Goal: Task Accomplishment & Management: Complete application form

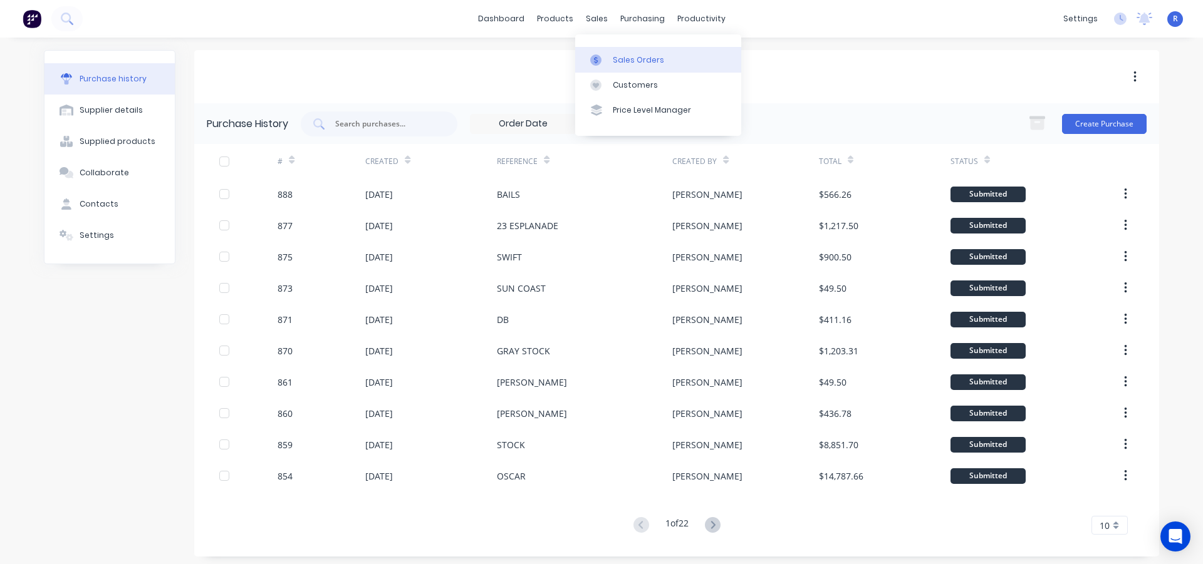
click at [629, 68] on link "Sales Orders" at bounding box center [658, 59] width 166 height 25
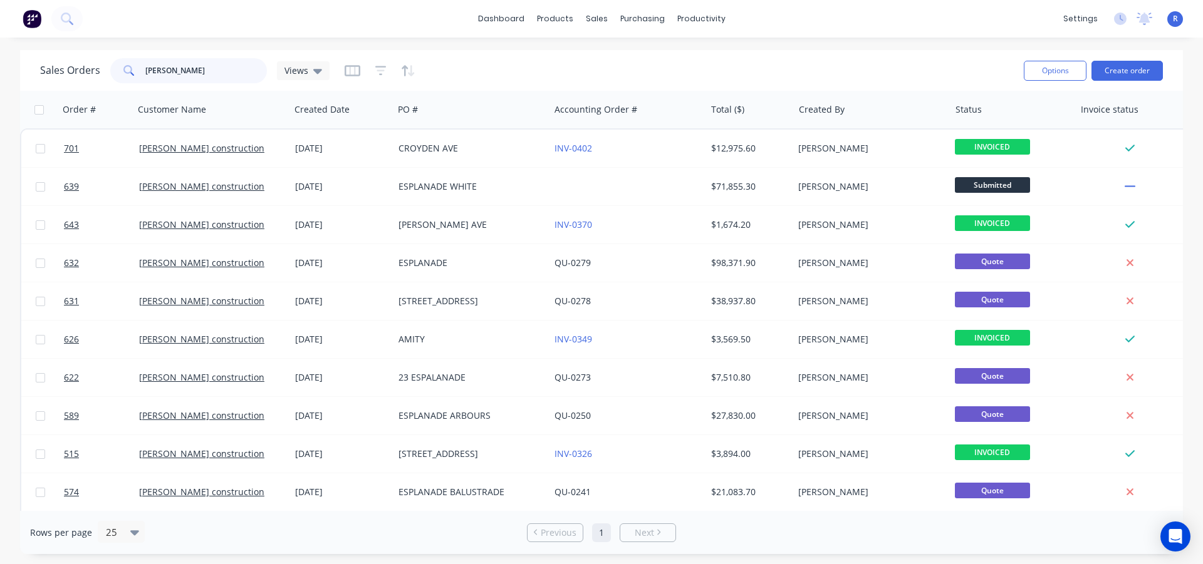
drag, startPoint x: 204, startPoint y: 68, endPoint x: 97, endPoint y: 72, distance: 106.6
click at [97, 72] on div "Sales Orders TY WIL Views" at bounding box center [184, 70] width 289 height 25
type input "rw"
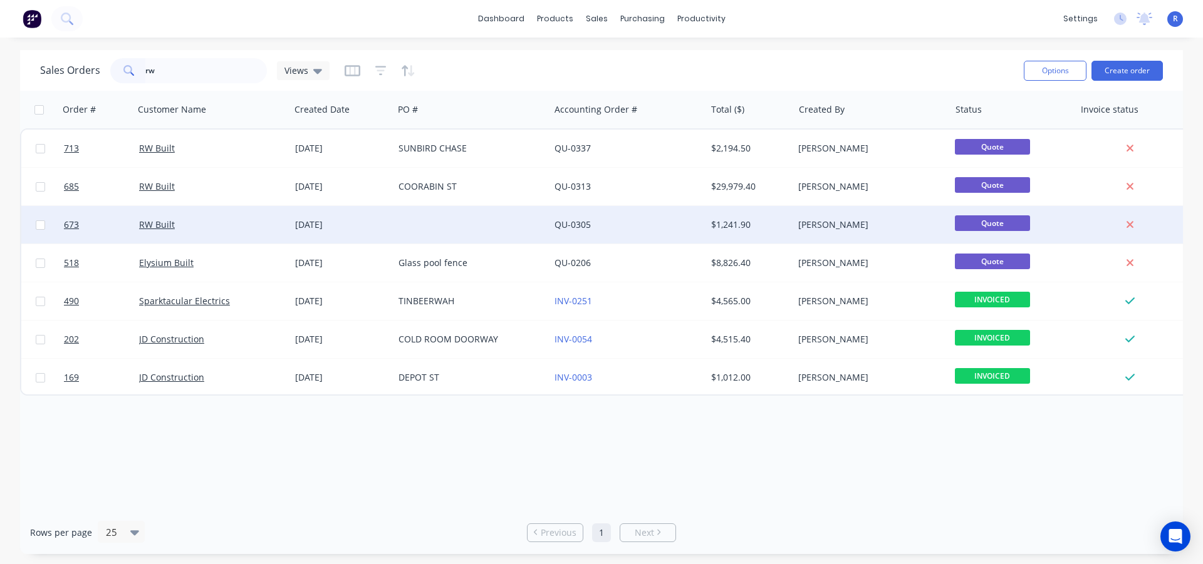
click at [600, 213] on div "QU-0305" at bounding box center [627, 225] width 156 height 38
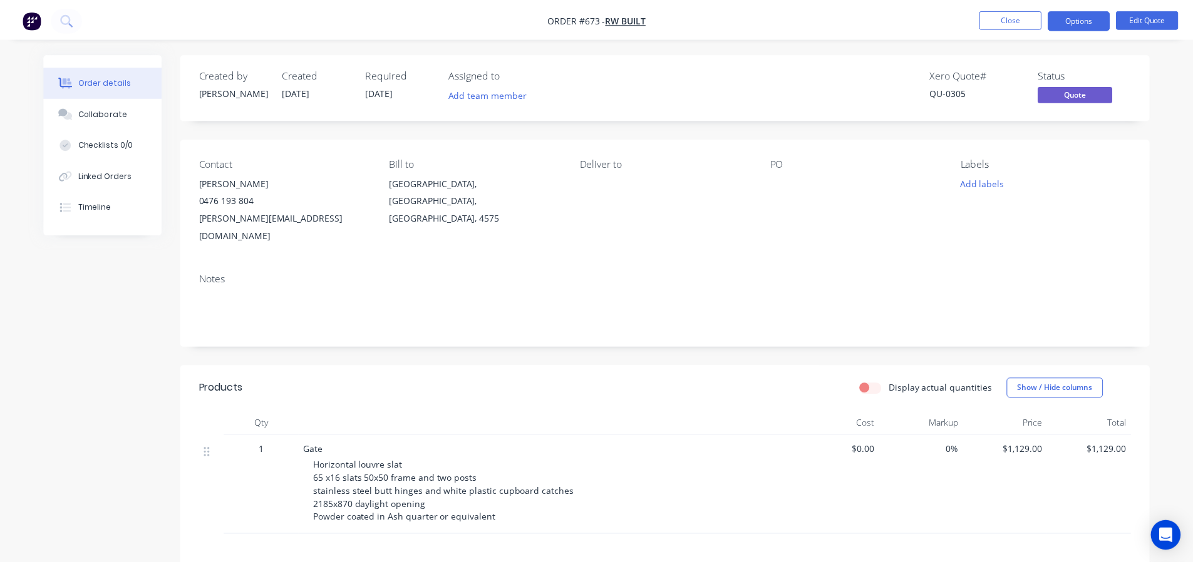
scroll to position [177, 0]
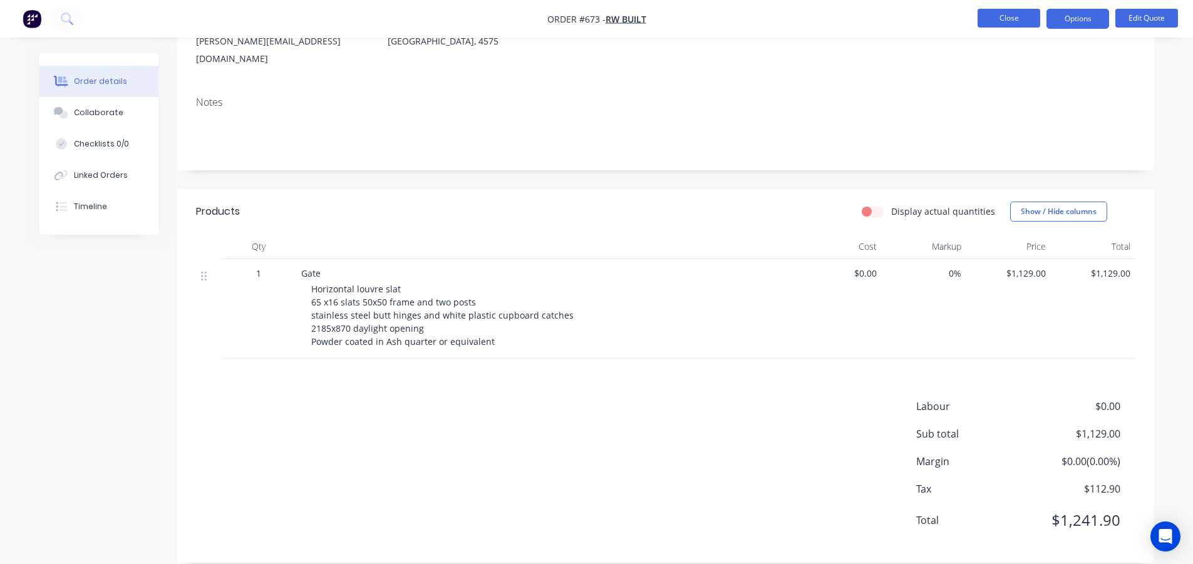
click at [1004, 15] on button "Close" at bounding box center [1009, 18] width 63 height 19
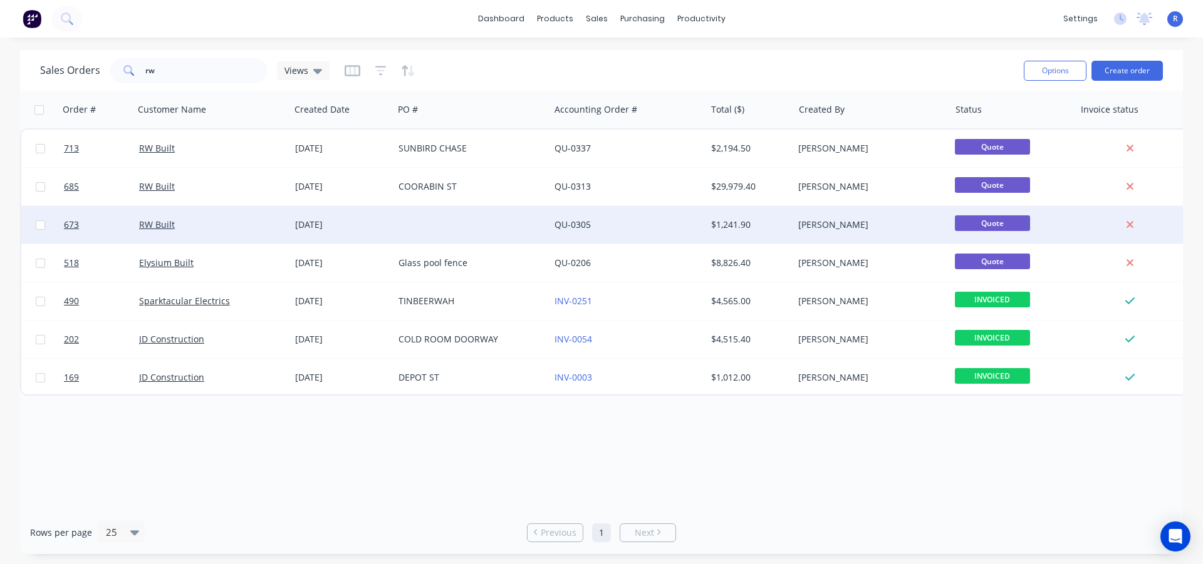
click at [631, 224] on div "QU-0305" at bounding box center [623, 225] width 139 height 13
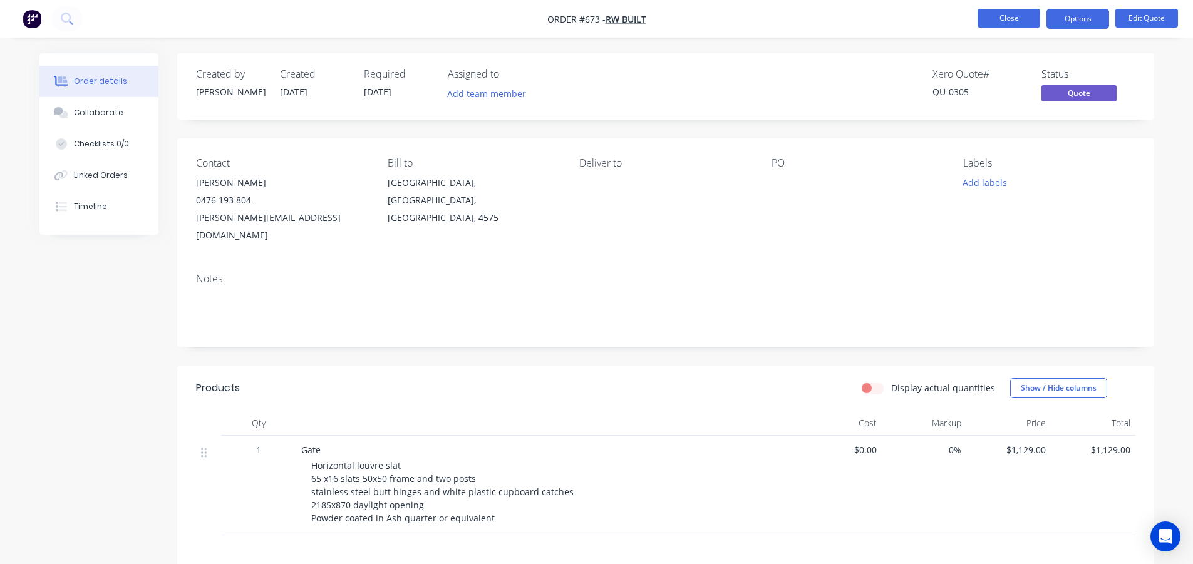
click at [1006, 21] on button "Close" at bounding box center [1009, 18] width 63 height 19
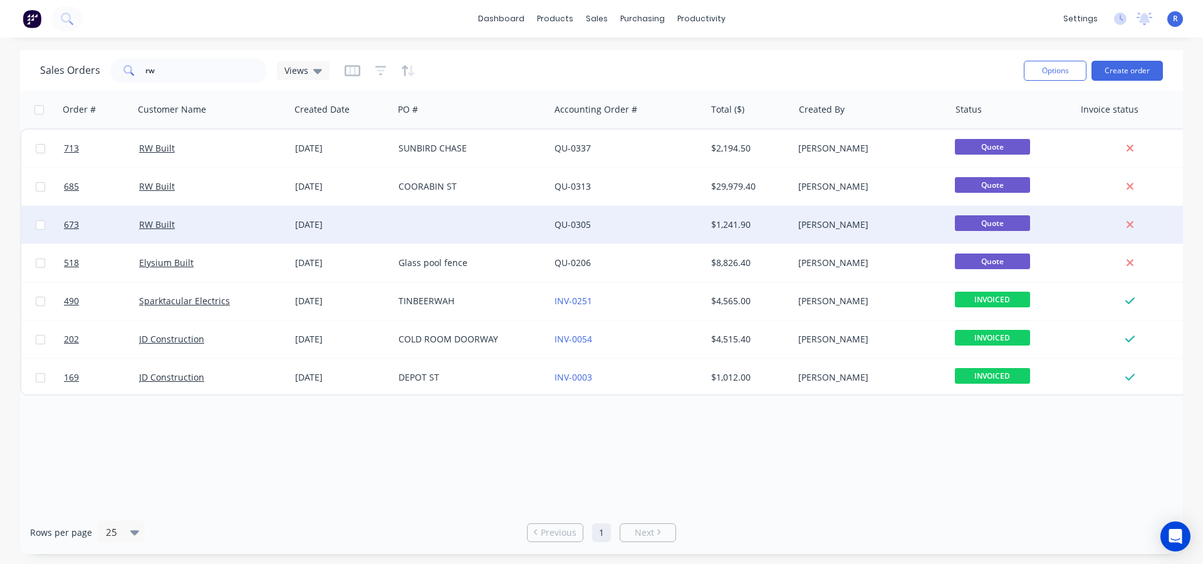
click at [210, 230] on div "RW Built" at bounding box center [208, 225] width 139 height 13
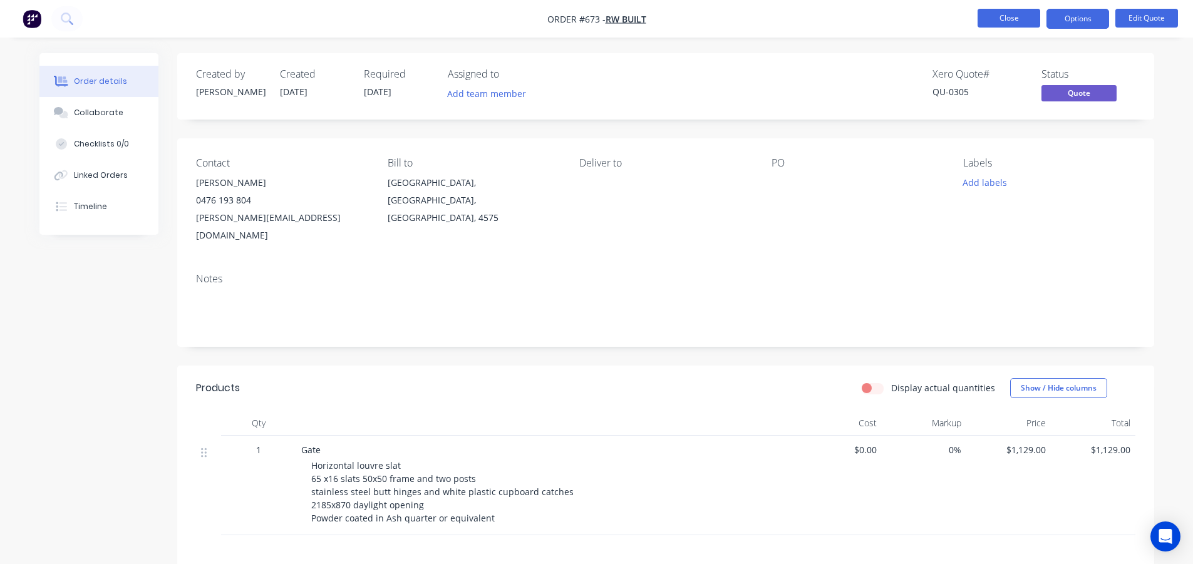
click at [1005, 16] on button "Close" at bounding box center [1009, 18] width 63 height 19
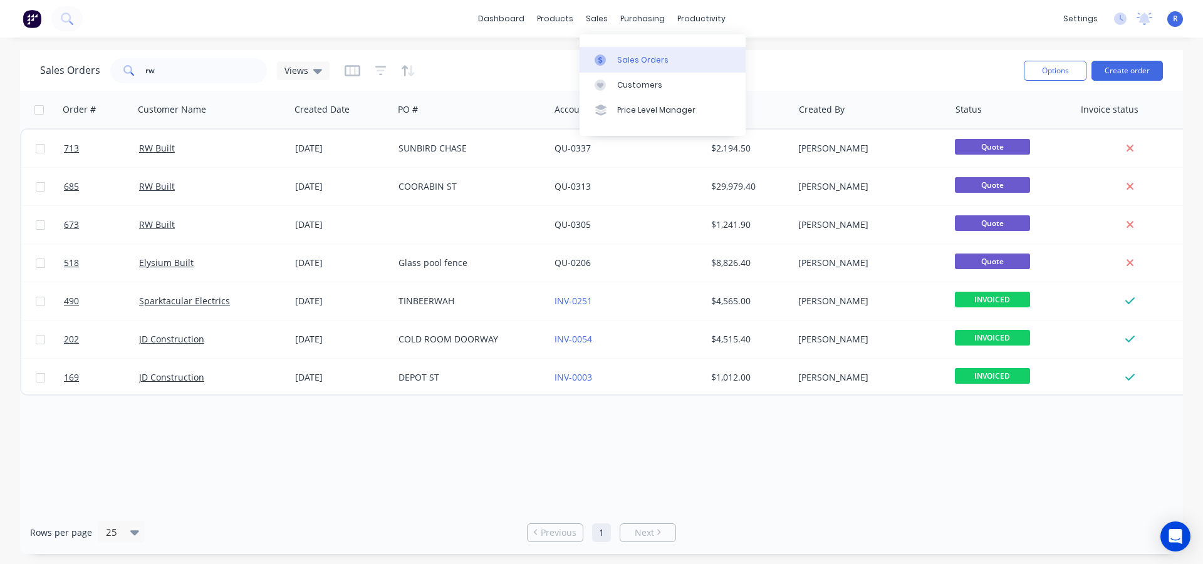
click at [620, 61] on div "Sales Orders" at bounding box center [642, 59] width 51 height 11
drag, startPoint x: 234, startPoint y: 76, endPoint x: 99, endPoint y: 76, distance: 135.3
click at [99, 76] on div "Sales Orders rw Views" at bounding box center [184, 70] width 289 height 25
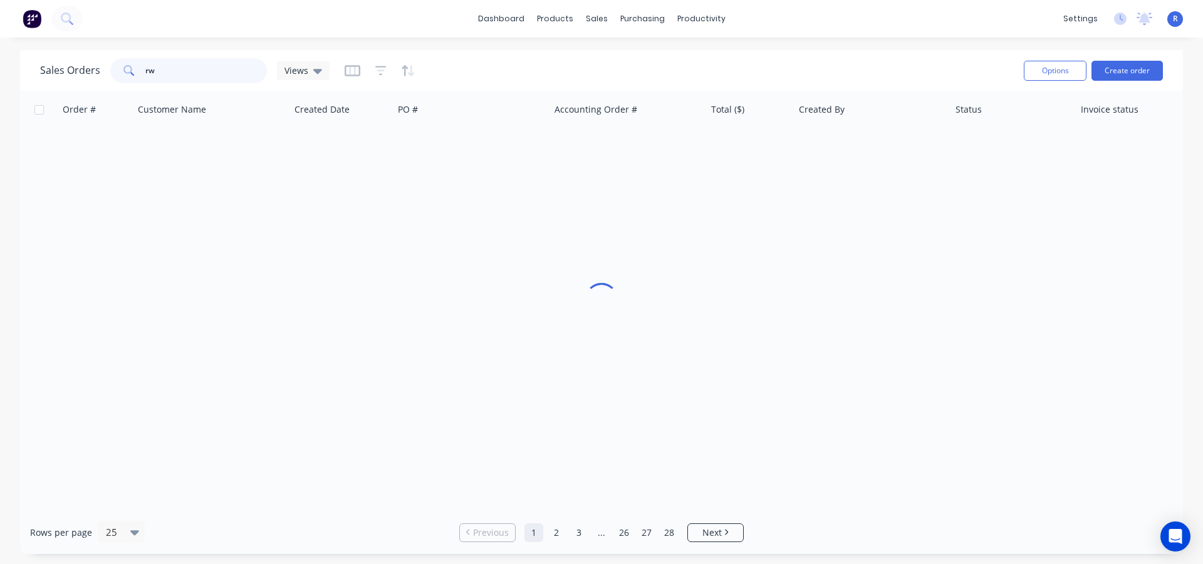
type input "rw"
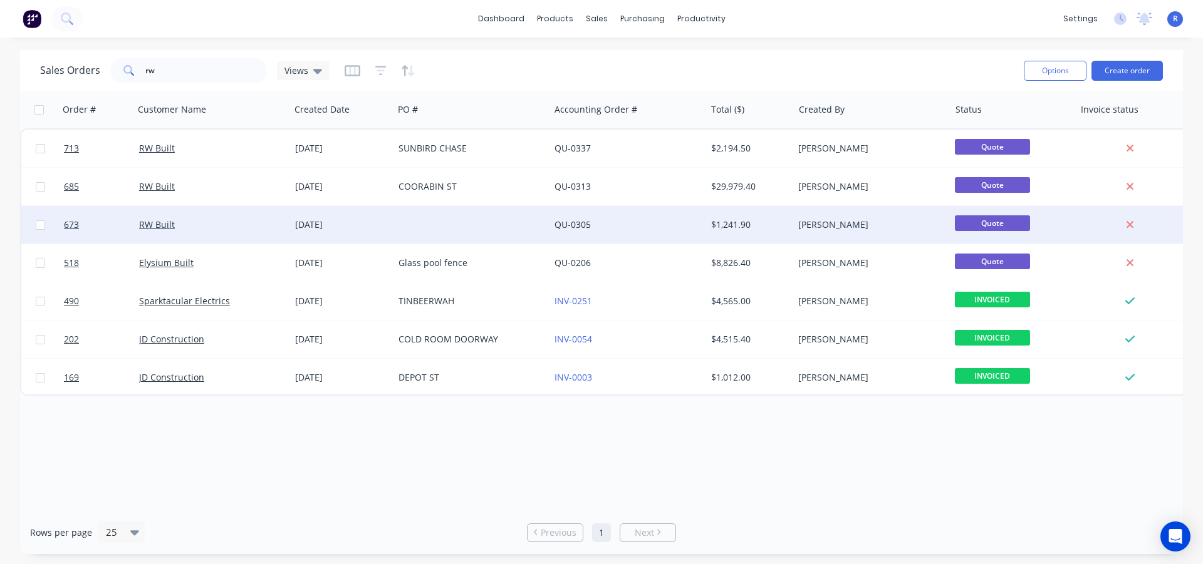
click at [298, 224] on div "[DATE]" at bounding box center [341, 225] width 93 height 13
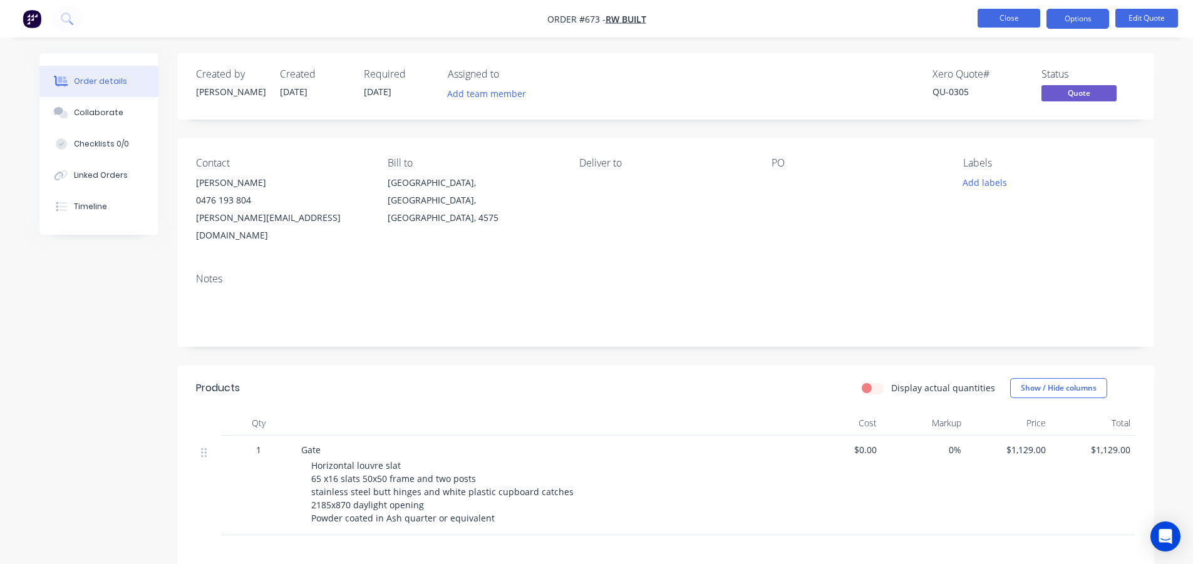
click at [1013, 24] on button "Close" at bounding box center [1009, 18] width 63 height 19
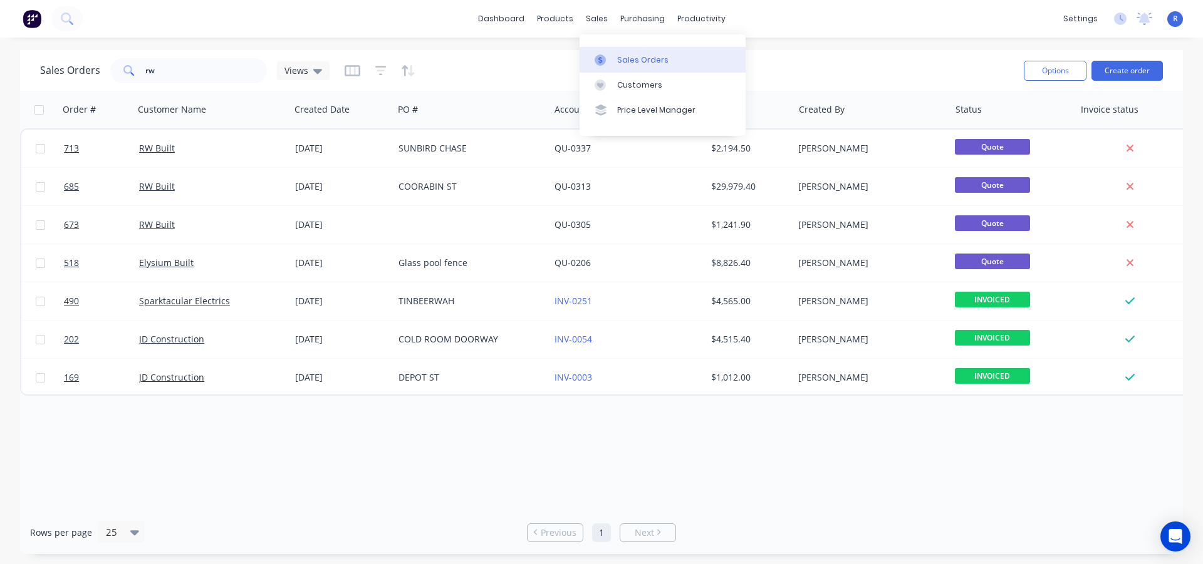
click at [611, 59] on div at bounding box center [603, 59] width 19 height 11
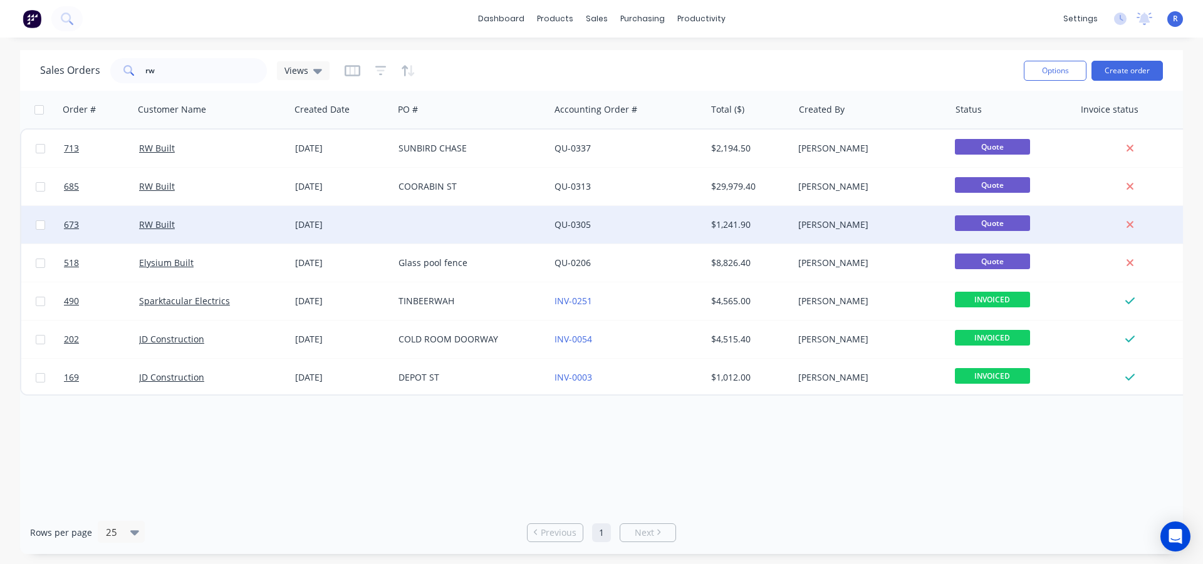
click at [540, 224] on div at bounding box center [471, 225] width 156 height 38
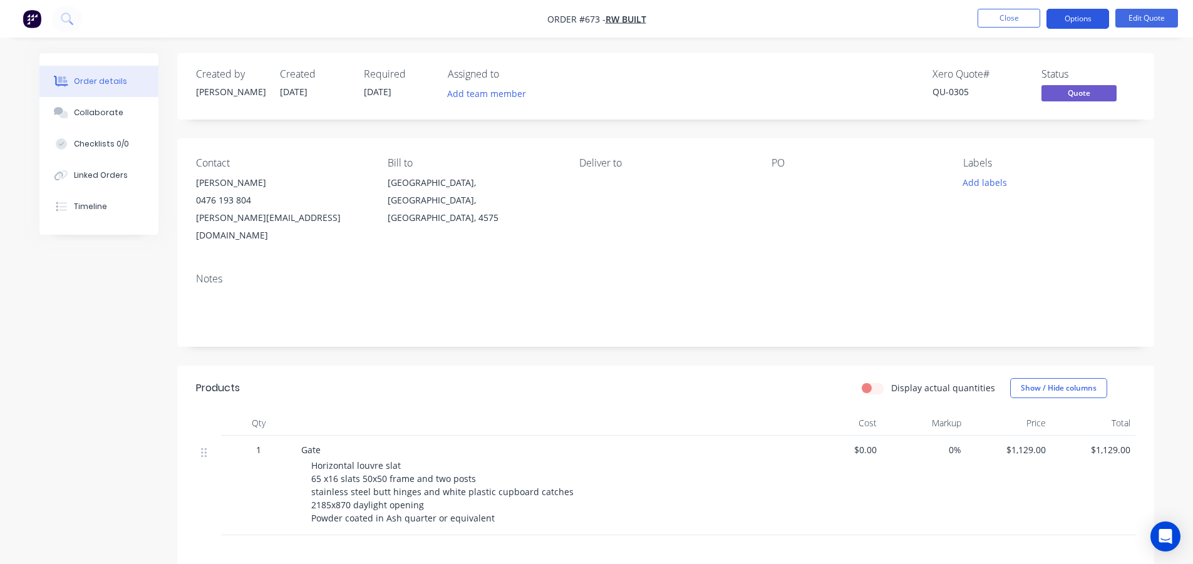
click at [1067, 21] on button "Options" at bounding box center [1078, 19] width 63 height 20
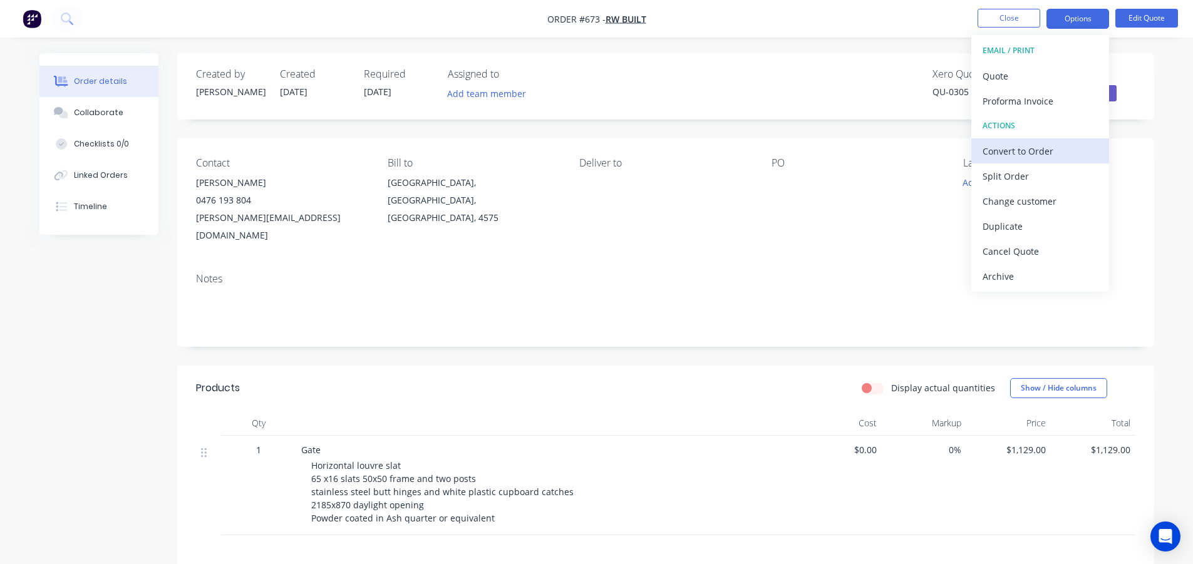
click at [1020, 153] on div "Convert to Order" at bounding box center [1040, 151] width 115 height 18
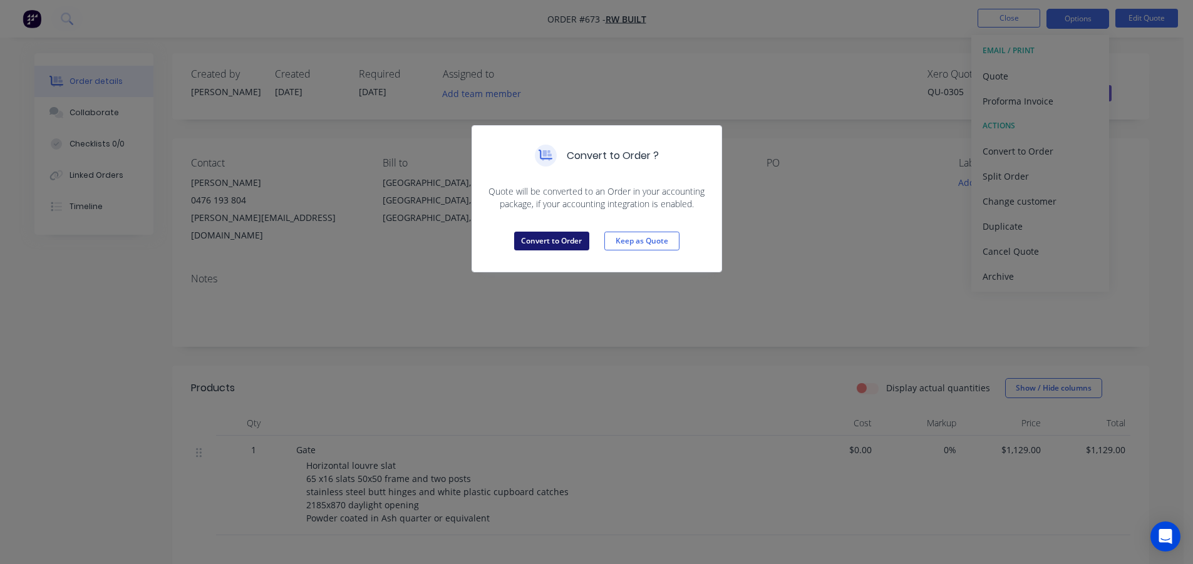
click at [566, 237] on button "Convert to Order" at bounding box center [551, 241] width 75 height 19
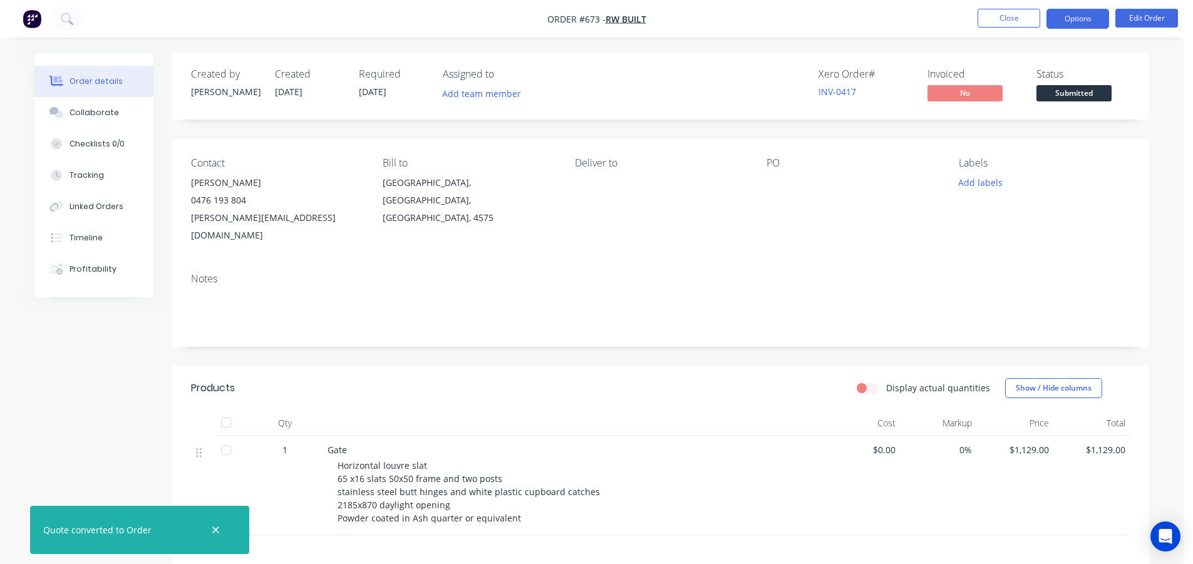
click at [1057, 18] on button "Options" at bounding box center [1078, 19] width 63 height 20
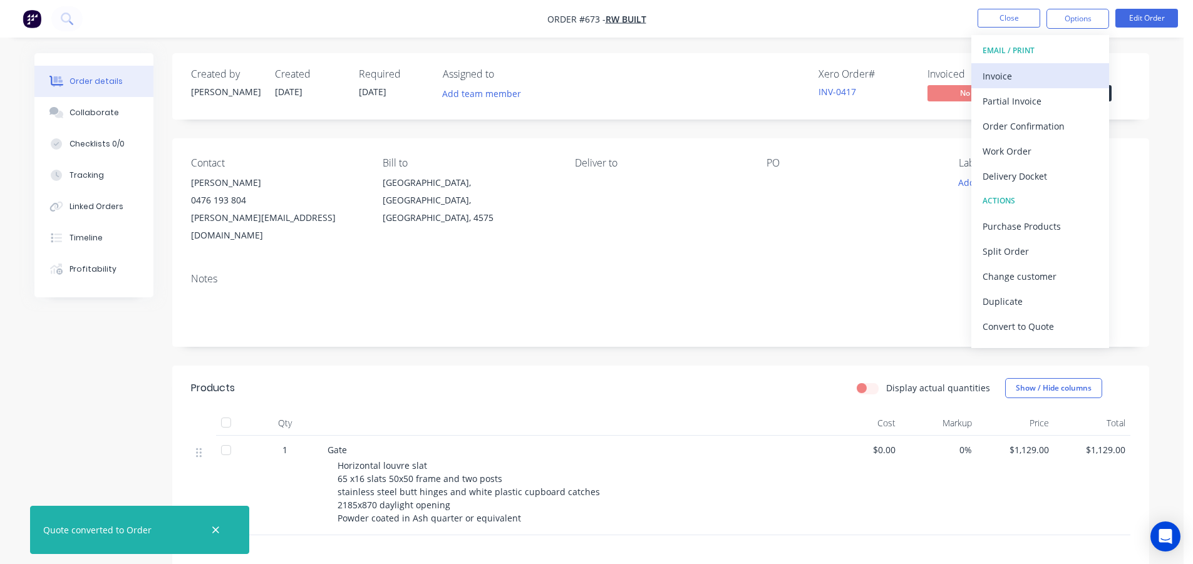
click at [1013, 73] on div "Invoice" at bounding box center [1040, 76] width 115 height 18
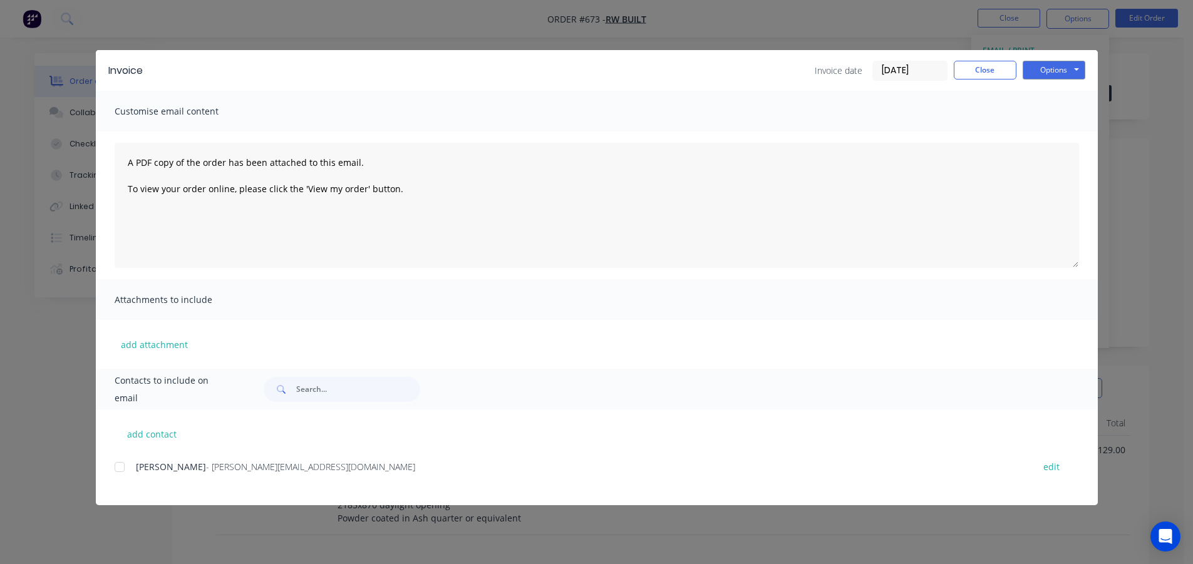
click at [119, 465] on div at bounding box center [119, 467] width 25 height 25
click at [1044, 70] on button "Options" at bounding box center [1054, 70] width 63 height 19
click at [1039, 133] on button "Email" at bounding box center [1063, 133] width 80 height 21
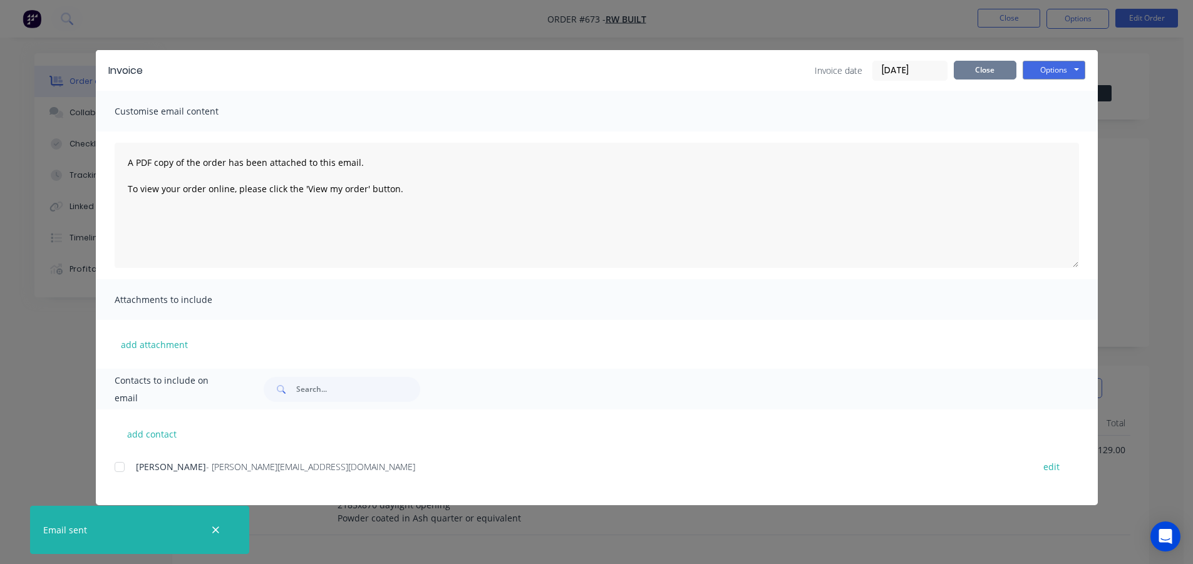
click at [983, 67] on button "Close" at bounding box center [985, 70] width 63 height 19
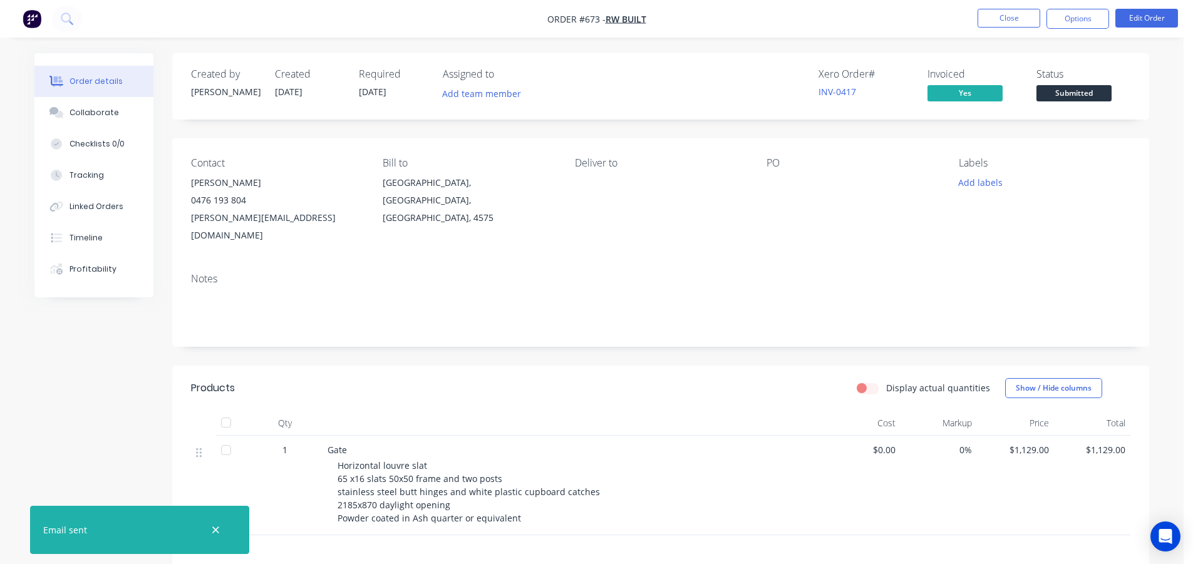
click at [1064, 94] on span "Submitted" at bounding box center [1074, 93] width 75 height 16
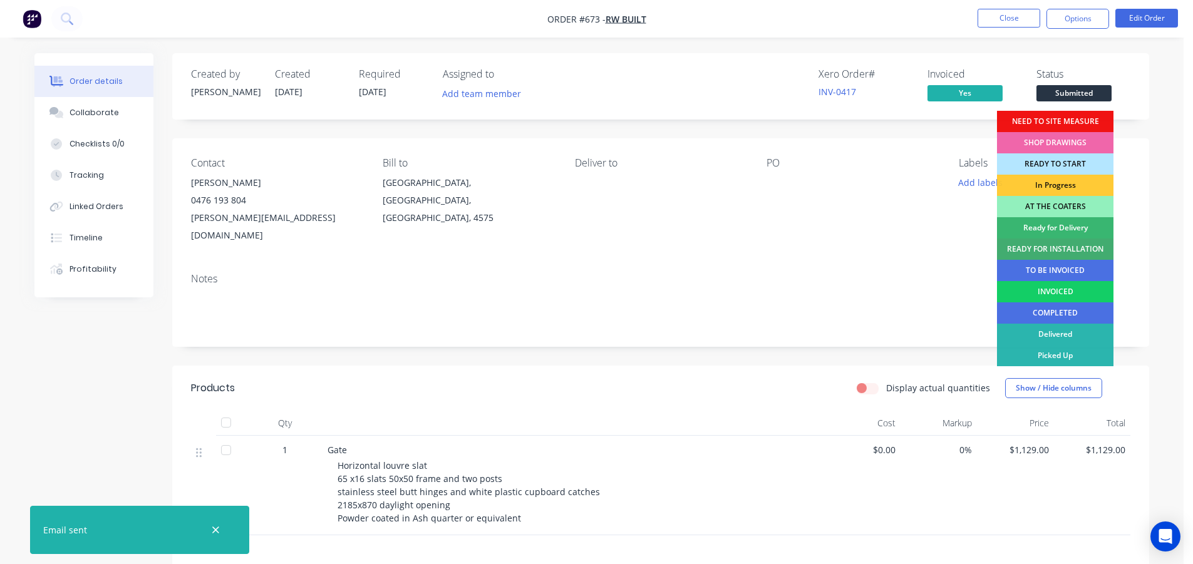
click at [1051, 286] on div "INVOICED" at bounding box center [1055, 291] width 117 height 21
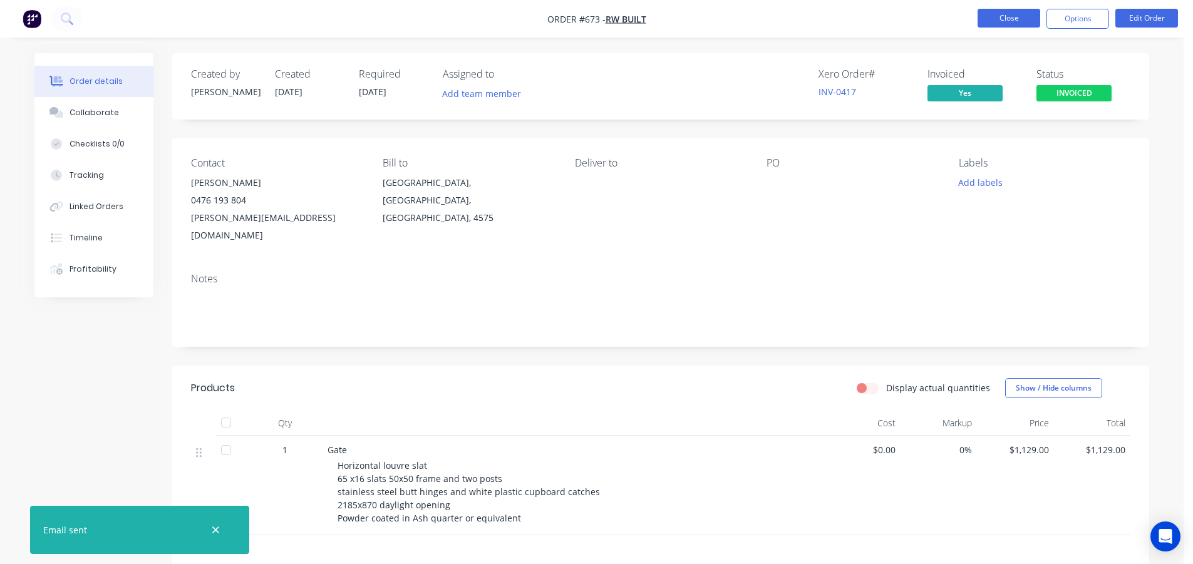
click at [1007, 16] on button "Close" at bounding box center [1009, 18] width 63 height 19
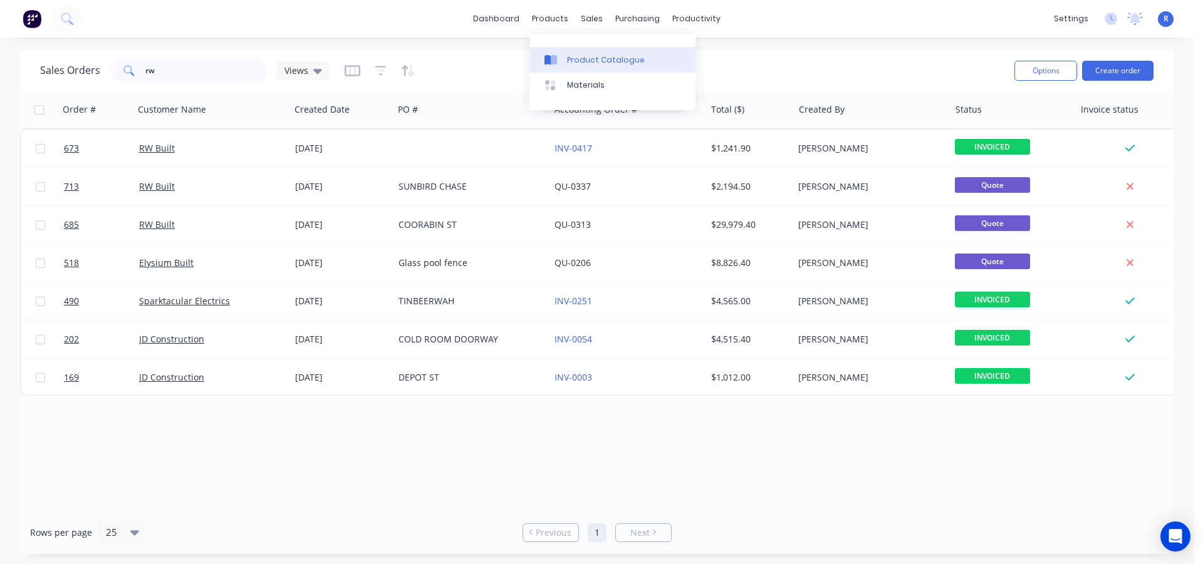
click at [588, 57] on div "Product Catalogue" at bounding box center [606, 59] width 78 height 11
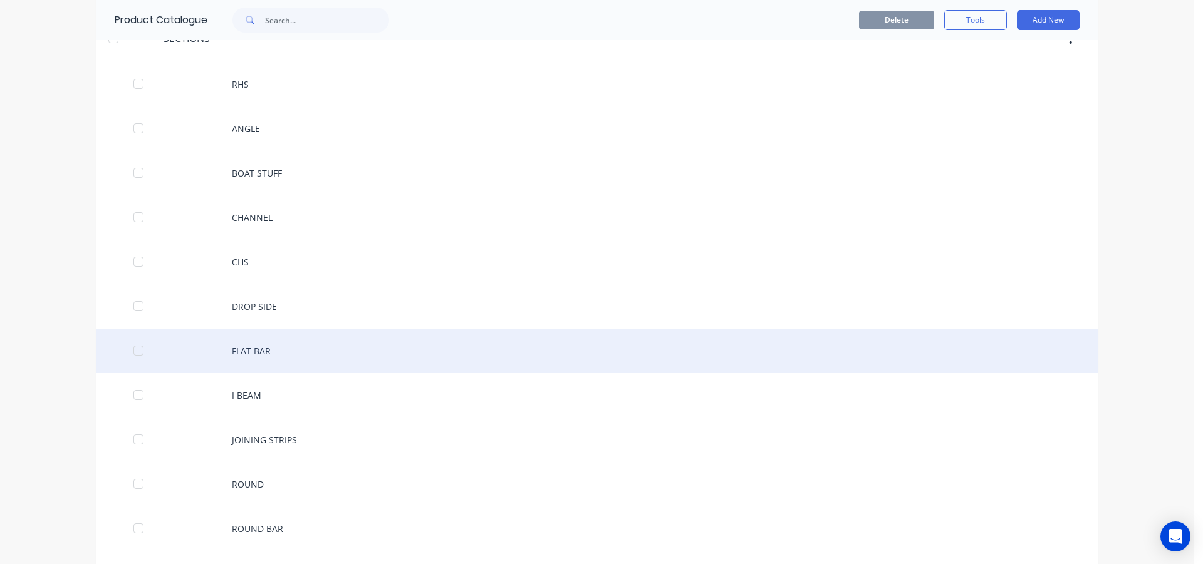
scroll to position [125, 0]
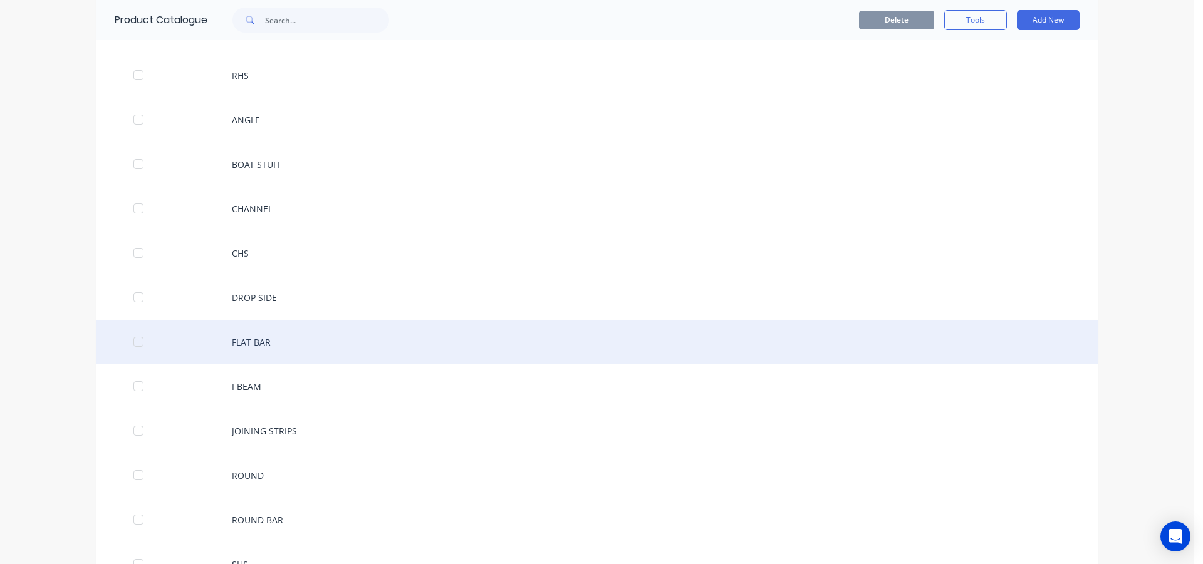
click at [261, 338] on div "FLAT BAR" at bounding box center [597, 342] width 1002 height 44
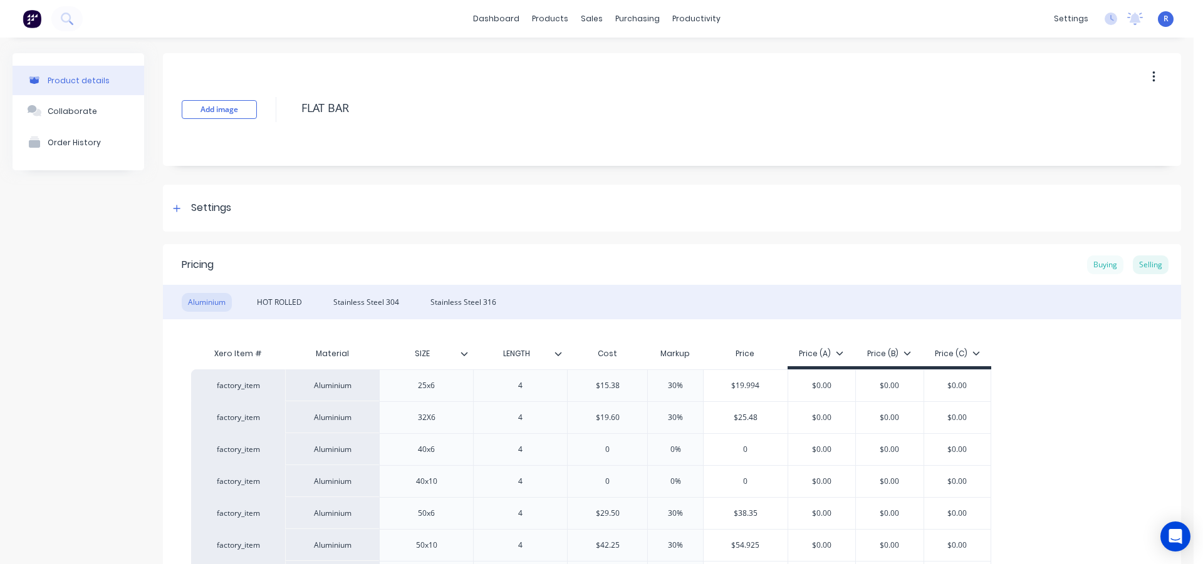
click at [1095, 267] on div "Buying" at bounding box center [1105, 265] width 36 height 19
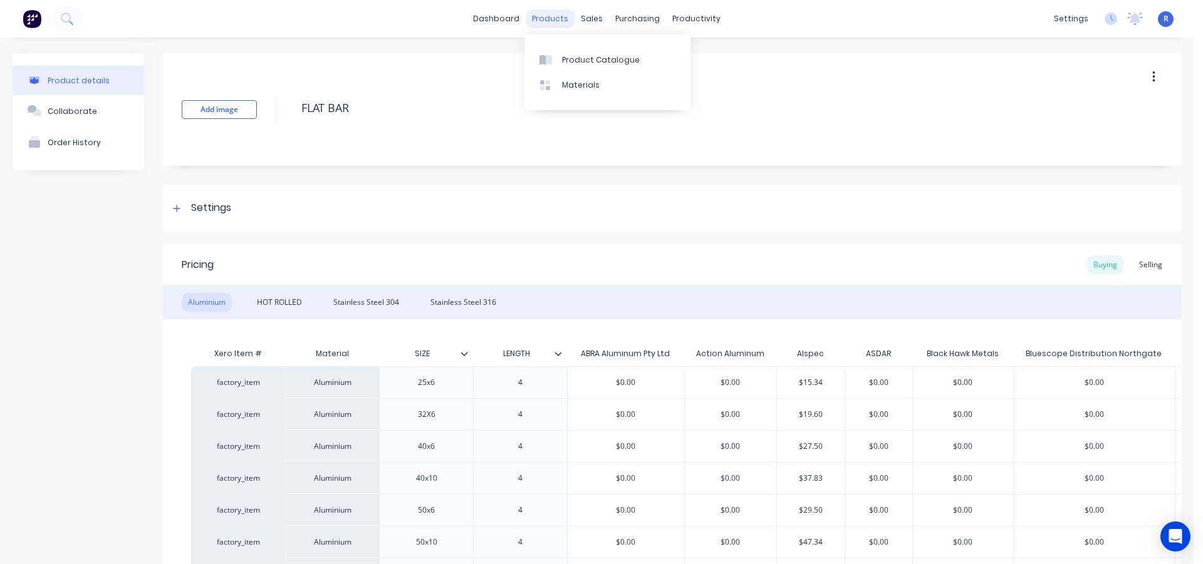
click at [548, 18] on div "products" at bounding box center [550, 18] width 49 height 19
click at [574, 57] on div "Product Catalogue" at bounding box center [601, 59] width 78 height 11
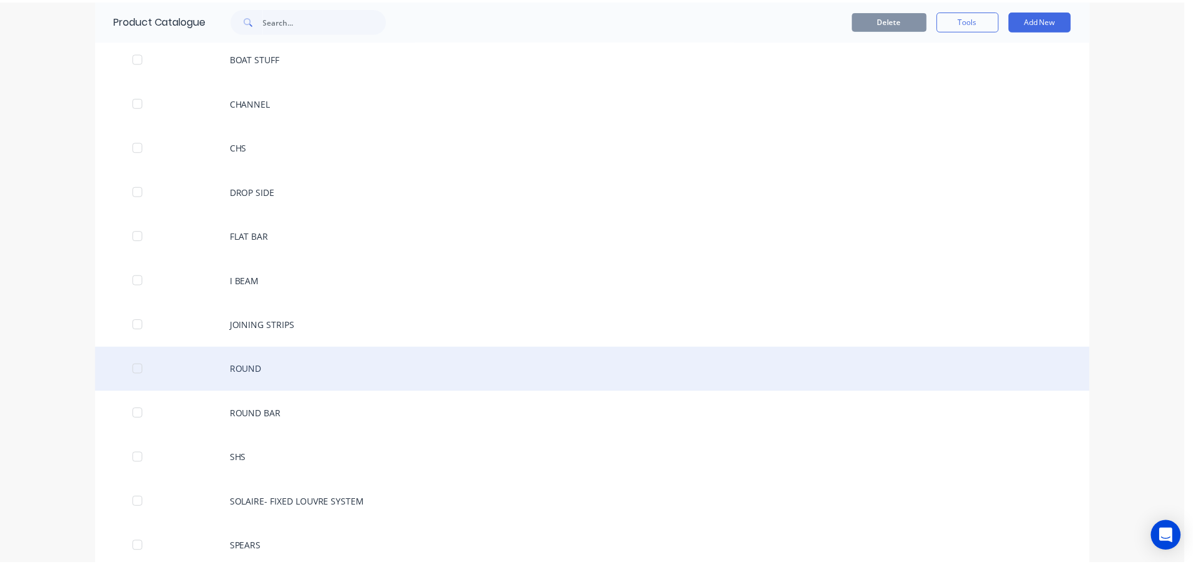
scroll to position [313, 0]
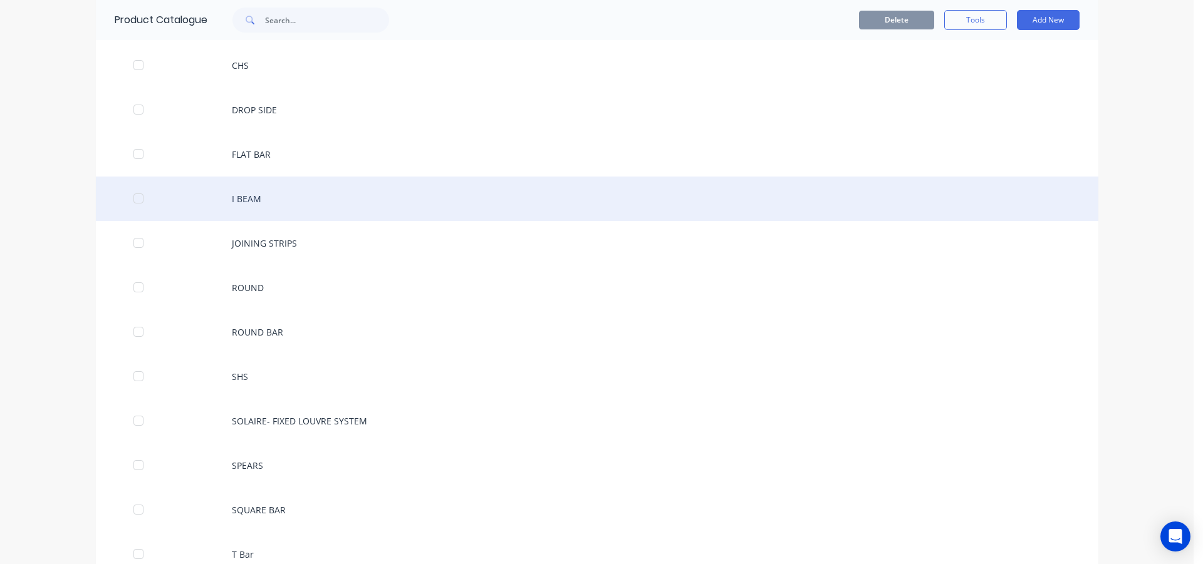
click at [271, 199] on div "I BEAM" at bounding box center [597, 199] width 1002 height 44
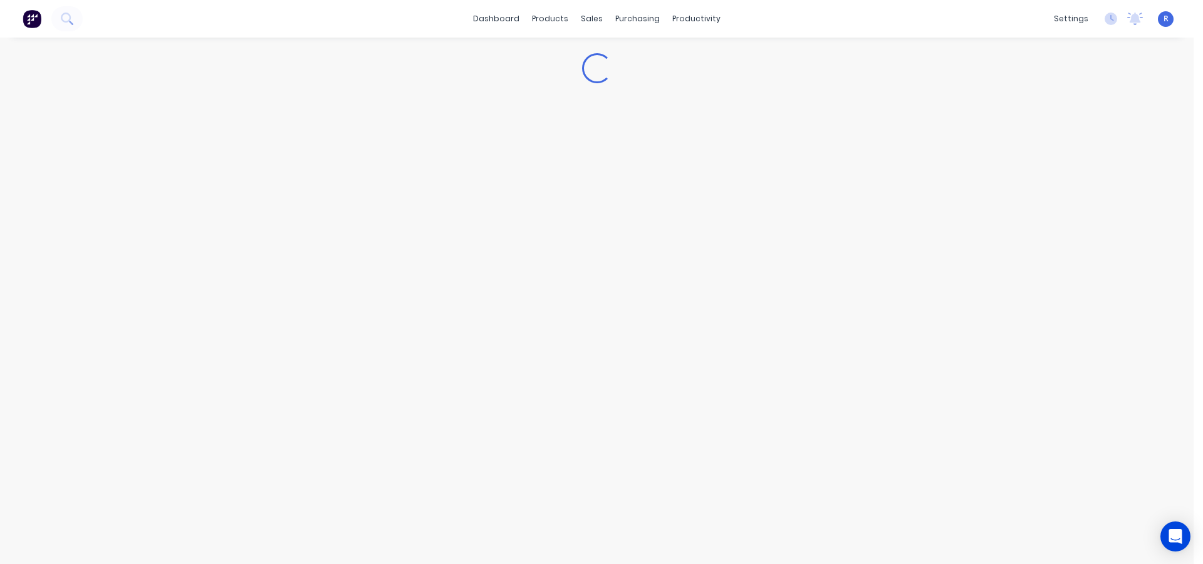
type textarea "x"
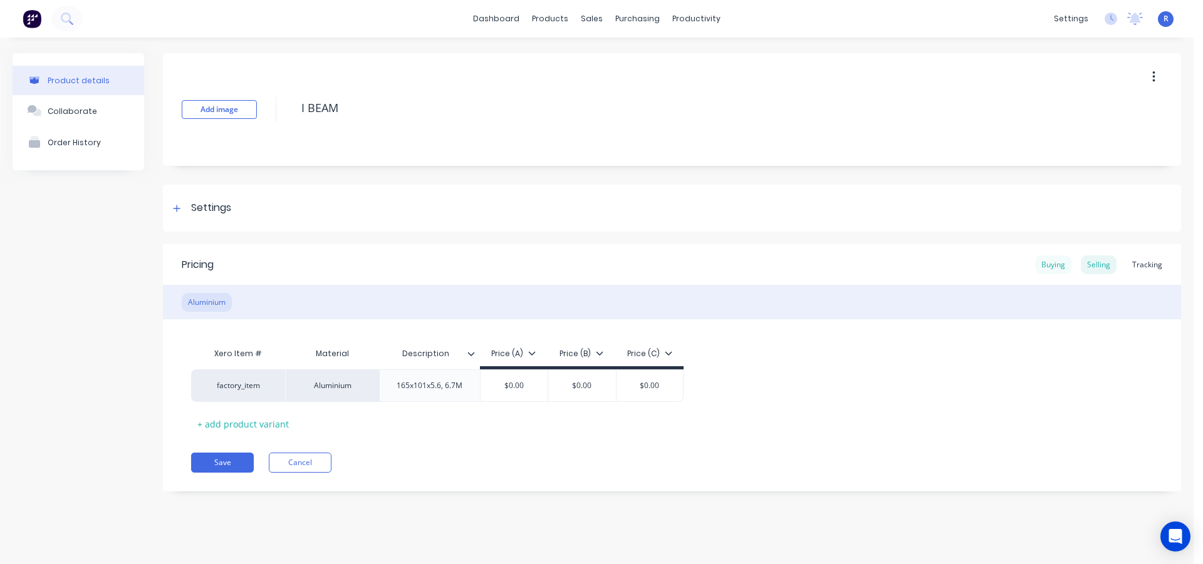
click at [1045, 262] on div "Buying" at bounding box center [1053, 265] width 36 height 19
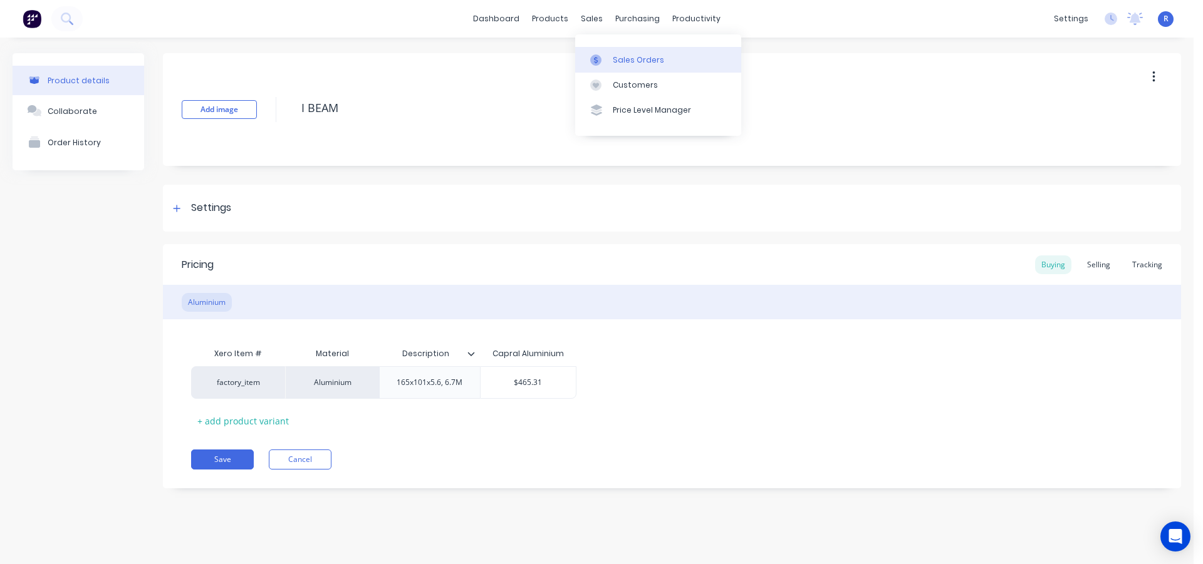
click at [617, 53] on link "Sales Orders" at bounding box center [658, 59] width 166 height 25
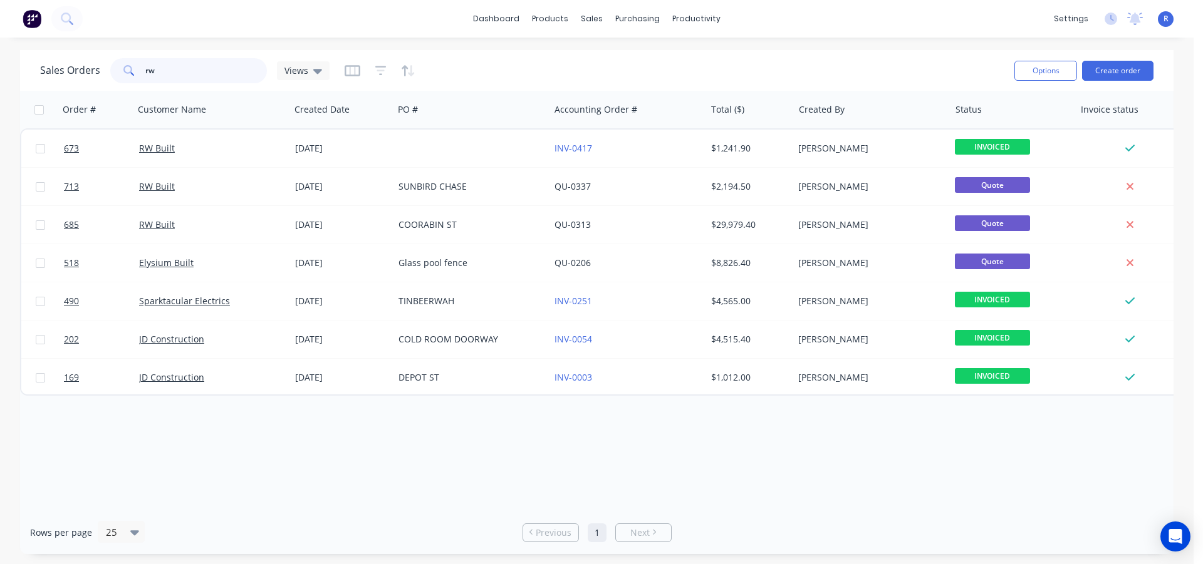
drag, startPoint x: 166, startPoint y: 78, endPoint x: 125, endPoint y: 76, distance: 41.4
click at [125, 76] on div "rw" at bounding box center [188, 70] width 157 height 25
type input "p"
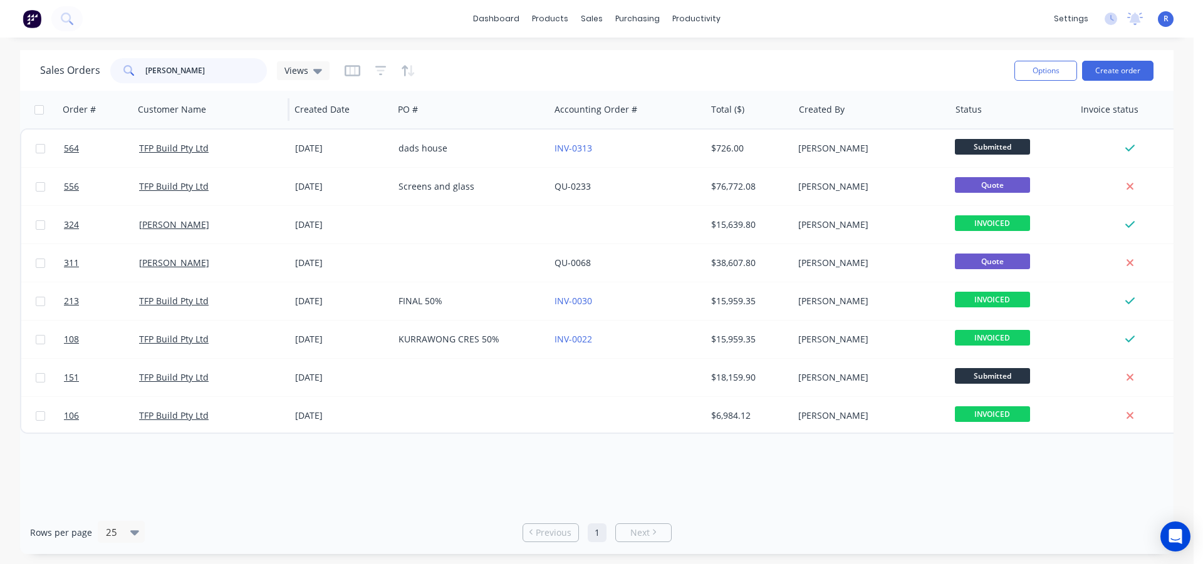
type input "[PERSON_NAME]"
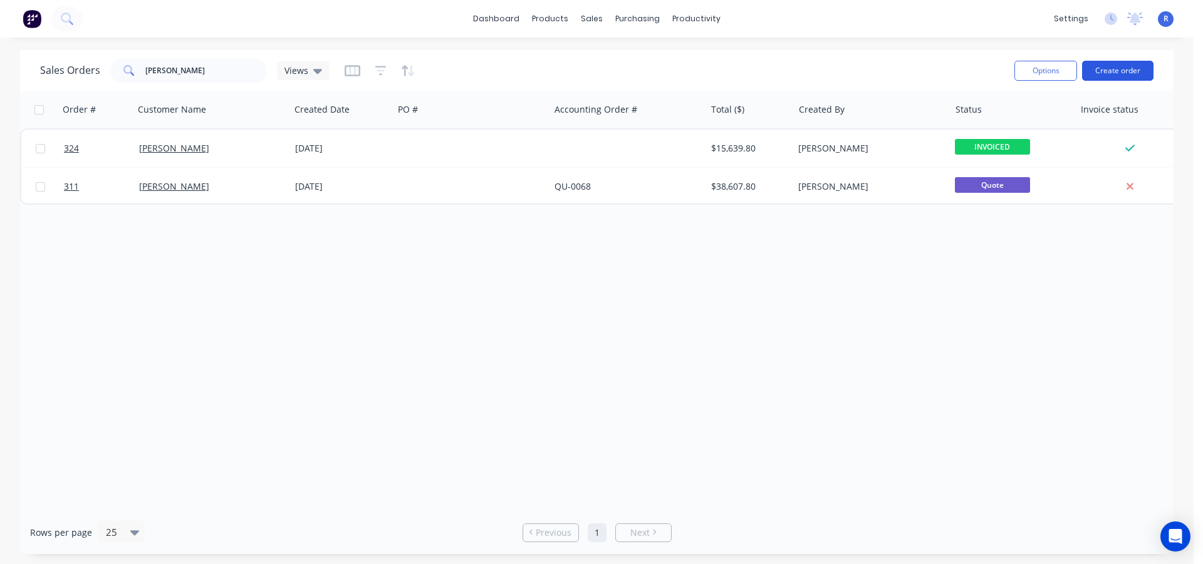
click at [1119, 71] on button "Create order" at bounding box center [1117, 71] width 71 height 20
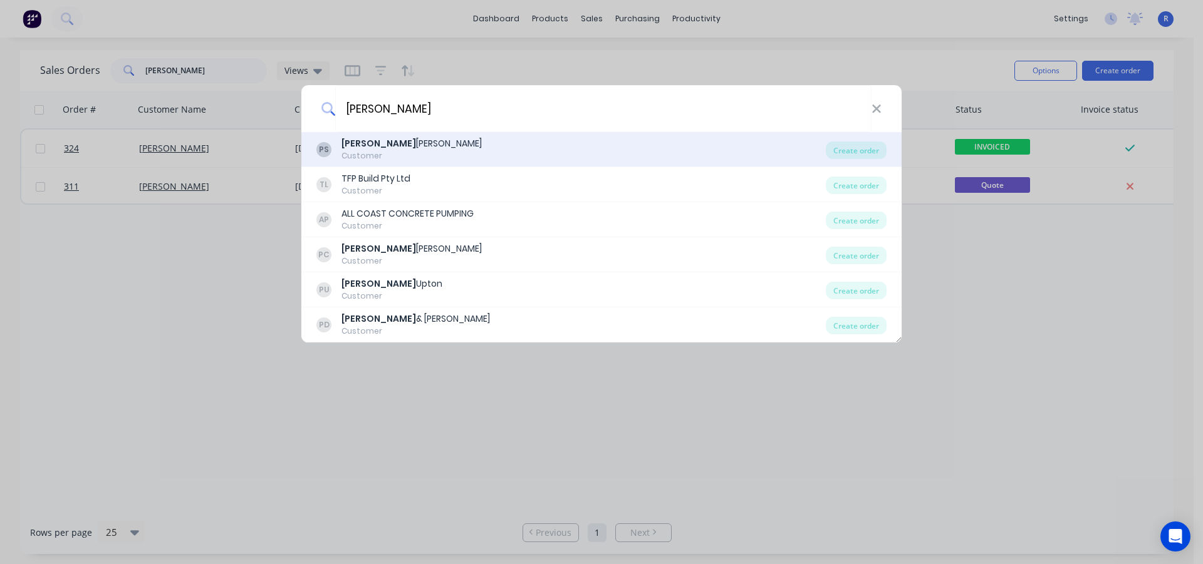
type input "[PERSON_NAME]"
click at [404, 157] on div "PS [PERSON_NAME] Customer" at bounding box center [570, 149] width 509 height 24
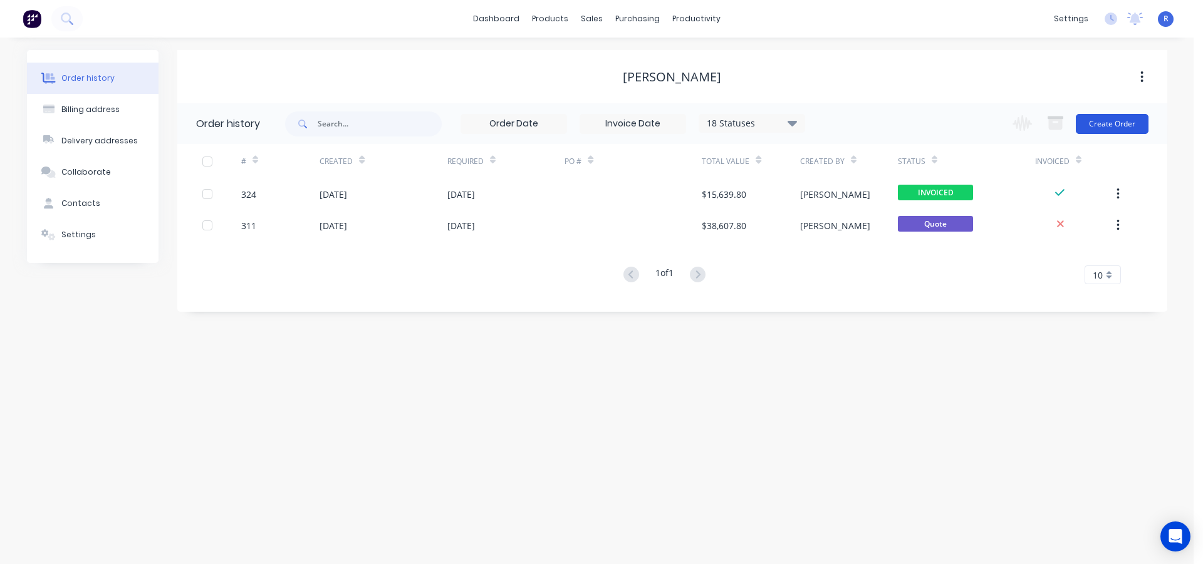
click at [1085, 125] on button "Create Order" at bounding box center [1111, 124] width 73 height 20
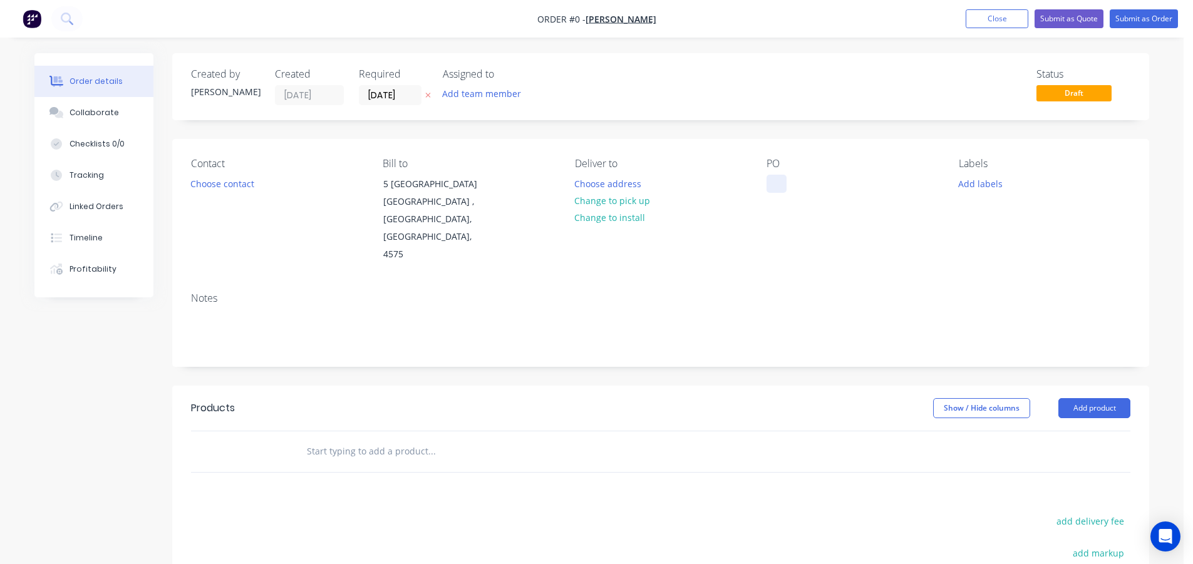
click at [785, 180] on div at bounding box center [777, 184] width 20 height 18
click at [822, 348] on div "Order details Collaborate Checklists 0/0 Tracking Linked Orders Timeline Profit…" at bounding box center [592, 422] width 1140 height 739
click at [1096, 398] on button "Add product" at bounding box center [1095, 408] width 72 height 20
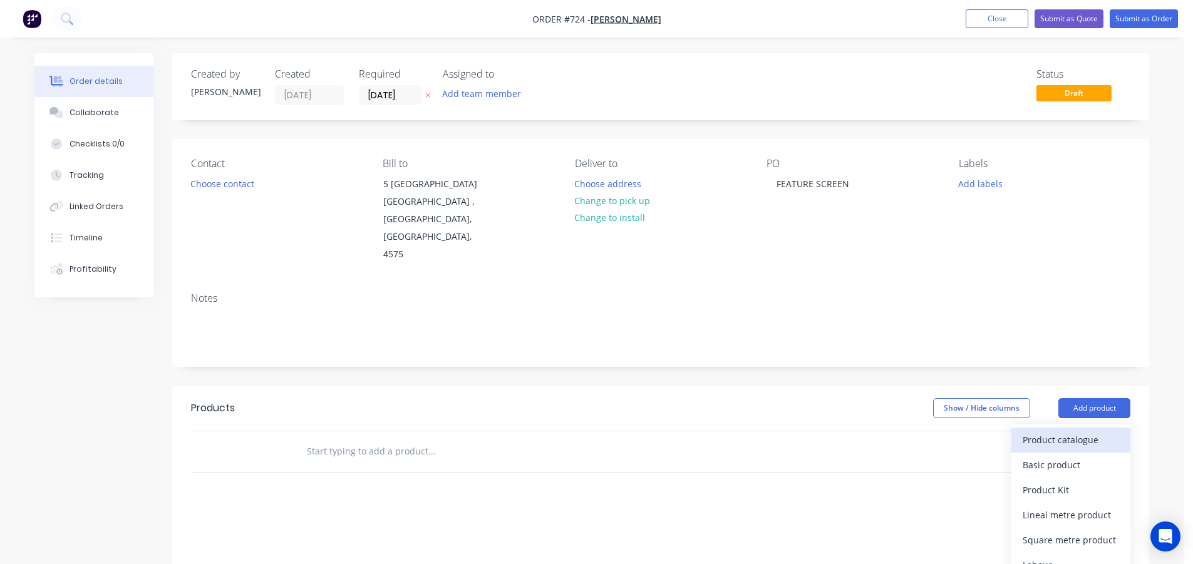
click at [1055, 431] on div "Product catalogue" at bounding box center [1071, 440] width 96 height 18
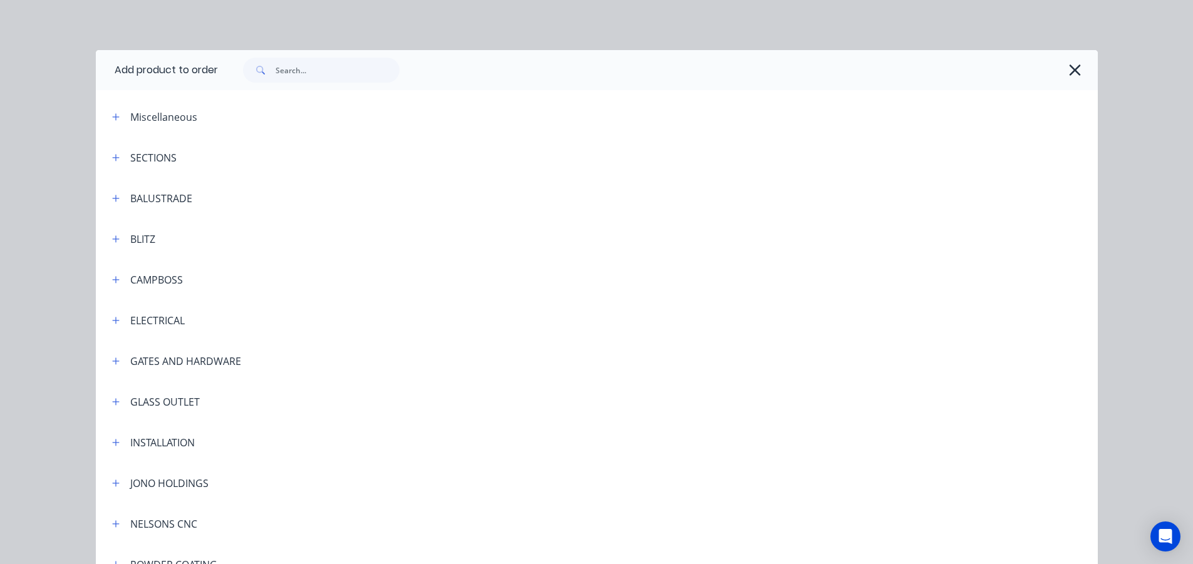
click at [1052, 69] on div at bounding box center [652, 70] width 868 height 25
click at [1069, 65] on icon "button" at bounding box center [1075, 70] width 13 height 18
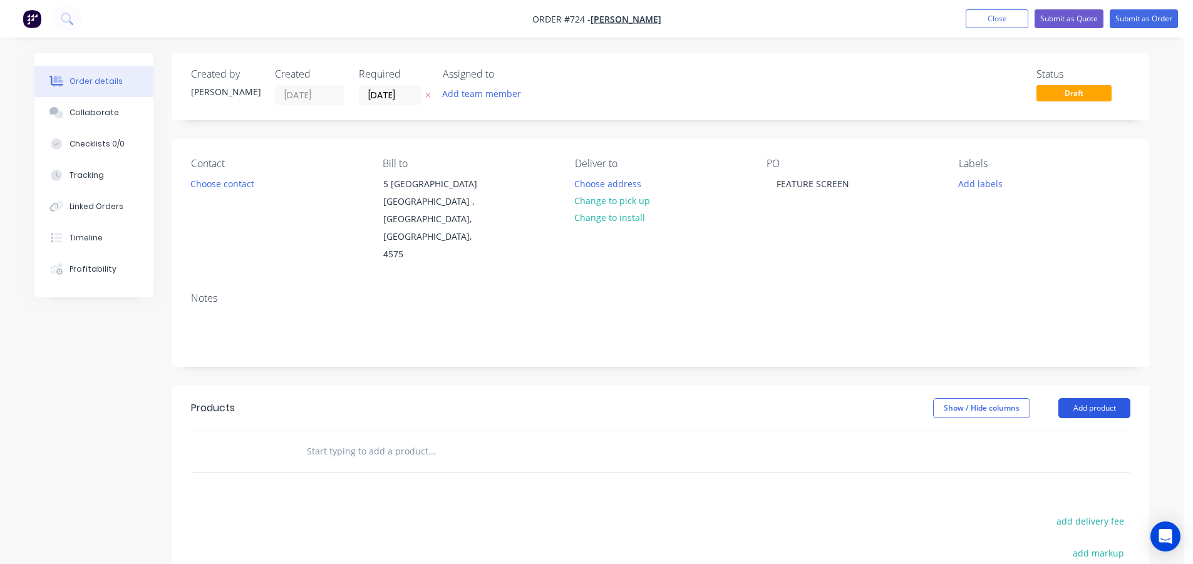
click at [1080, 398] on button "Add product" at bounding box center [1095, 408] width 72 height 20
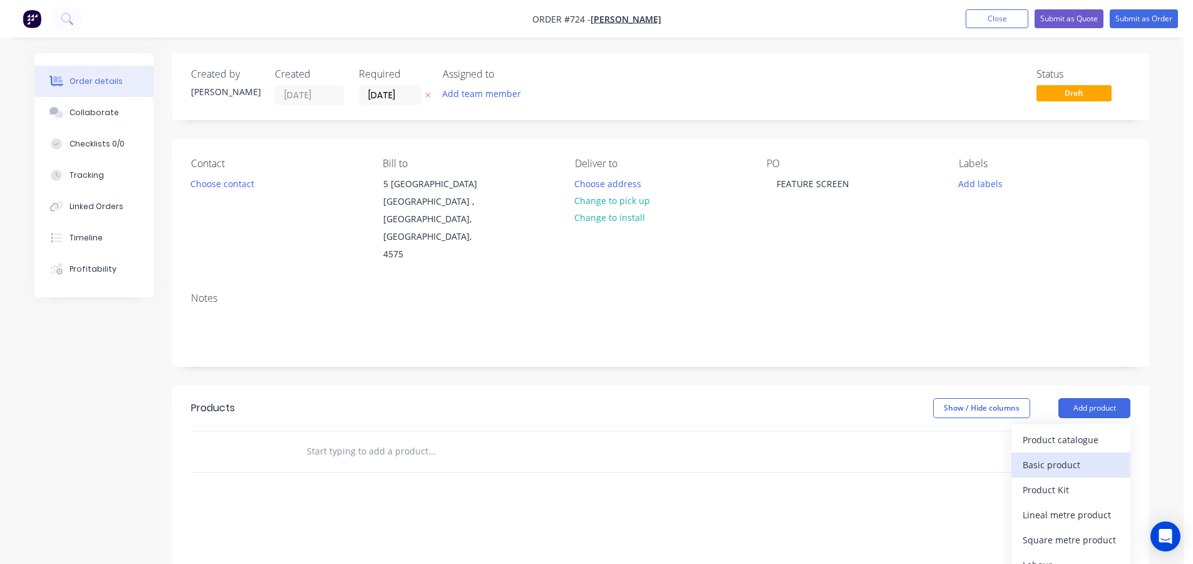
click at [1046, 456] on div "Basic product" at bounding box center [1071, 465] width 96 height 18
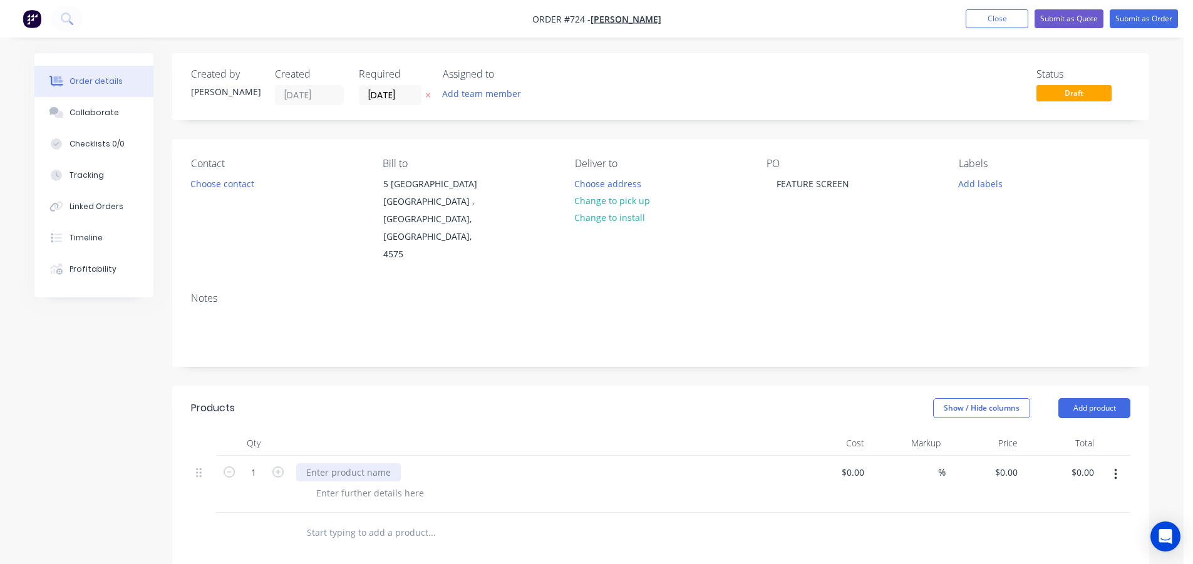
click at [371, 464] on div at bounding box center [348, 473] width 105 height 18
click at [334, 484] on div at bounding box center [370, 493] width 128 height 18
drag, startPoint x: 506, startPoint y: 475, endPoint x: 294, endPoint y: 457, distance: 213.2
click at [294, 457] on div "SCREEN TO POOL AREA. - DECORATIVE STRUCTURAL POSTS x4 - 100x16 RHS BATTENS OVER…" at bounding box center [541, 491] width 501 height 70
click at [524, 386] on header "Products Show / Hide columns Add product" at bounding box center [660, 408] width 977 height 45
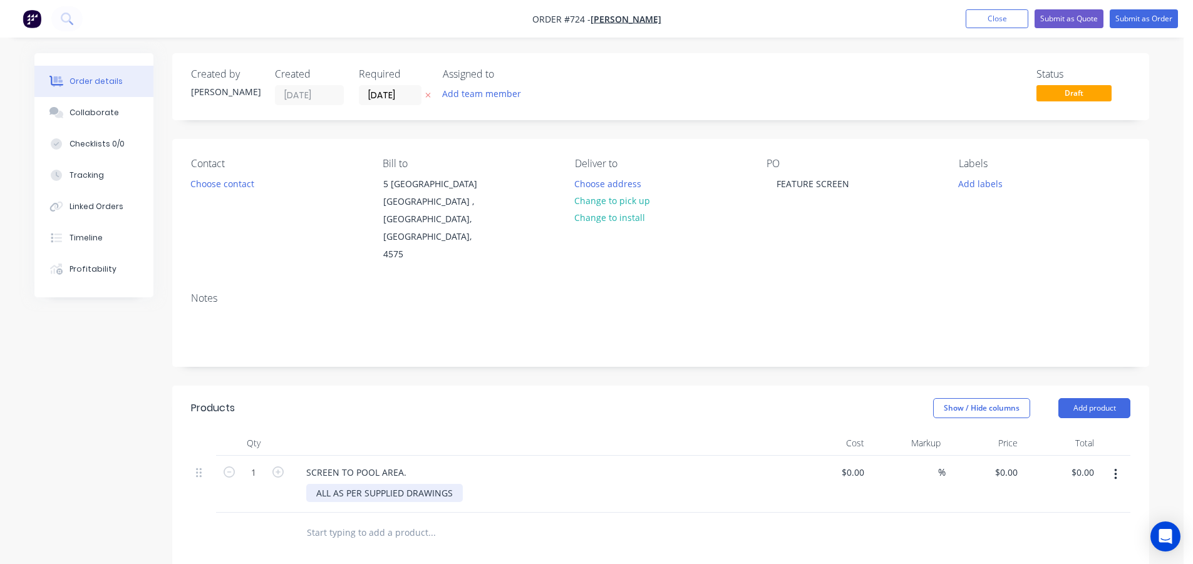
click at [453, 484] on div "ALL AS PER SUPPLIED DRAWINGS" at bounding box center [384, 493] width 157 height 18
click at [357, 487] on div "ALL AS PER SUPPLIED DRAWINGS **NOTE" at bounding box center [384, 506] width 157 height 44
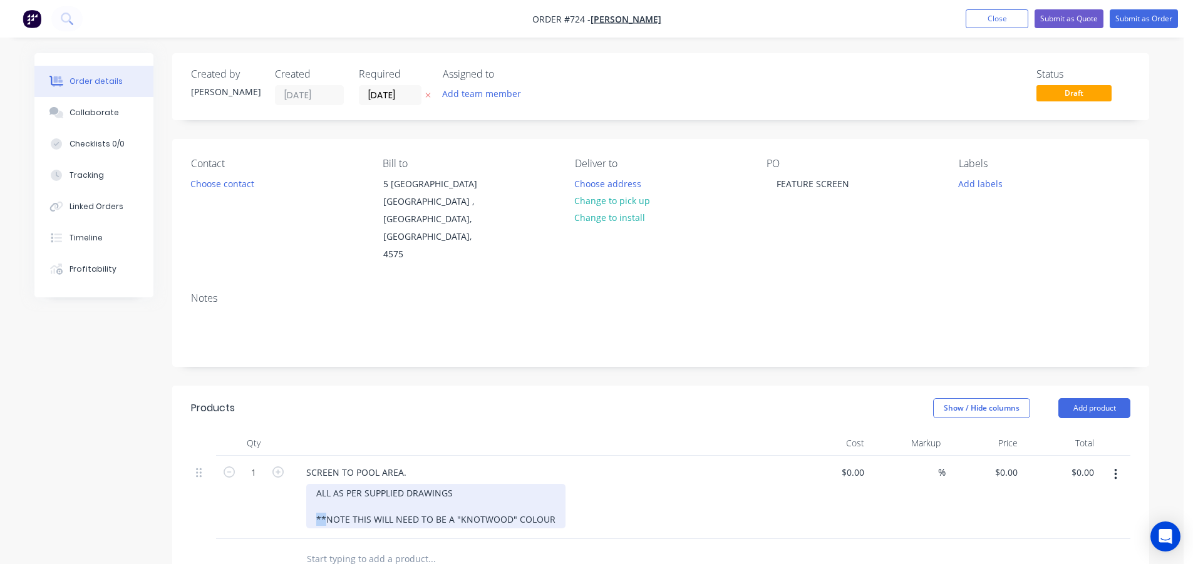
drag, startPoint x: 326, startPoint y: 485, endPoint x: 305, endPoint y: 491, distance: 22.0
click at [305, 491] on div "SCREEN TO POOL AREA. ALL AS PER SUPPLIED DRAWINGS **NOTE THIS WILL NEED TO BE A…" at bounding box center [541, 497] width 501 height 83
click at [342, 485] on div "ALL AS PER SUPPLIED DRAWINGS NOTE THIS WILL NEED TO BE A "KNOTWOOD" COLOUR" at bounding box center [430, 506] width 249 height 44
click at [339, 486] on div "ALL AS PER SUPPLIED DRAWINGS NOTE THIS WILL NEED TO BE A "KNOTWOOD" COLOUR" at bounding box center [430, 506] width 249 height 44
click at [547, 488] on div "ALL AS PER SUPPLIED DRAWINGS NOTE: THIS WILL NEED TO BE A "KNOTWOOD" COLOUR" at bounding box center [432, 506] width 252 height 44
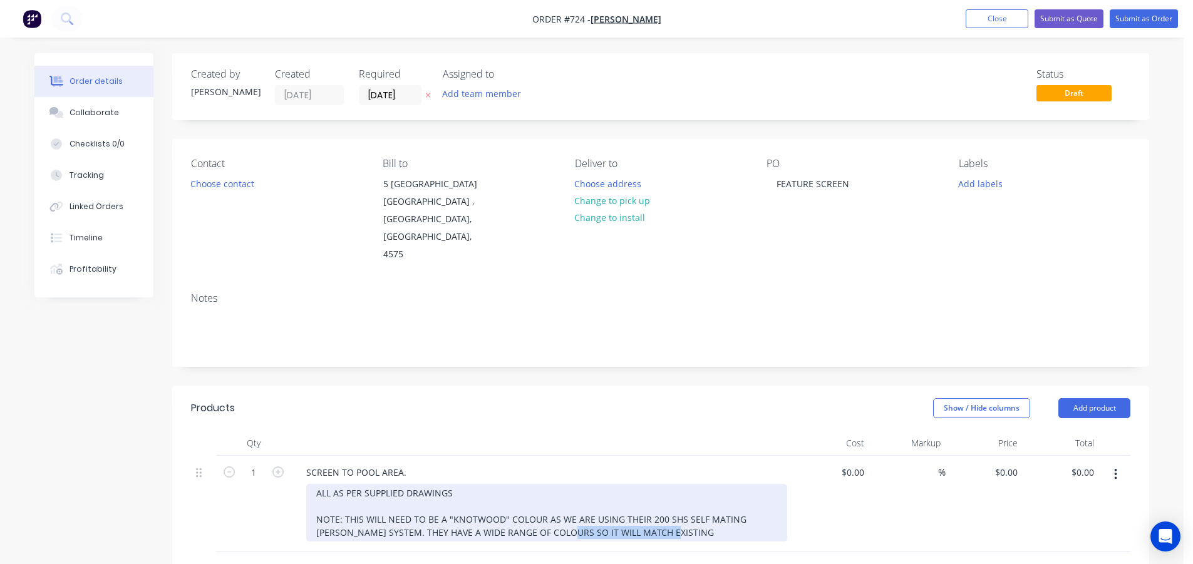
drag, startPoint x: 640, startPoint y: 499, endPoint x: 532, endPoint y: 498, distance: 107.1
click at [532, 498] on div "ALL AS PER SUPPLIED DRAWINGS NOTE: THIS WILL NEED TO BE A "KNOTWOOD" COLOUR AS …" at bounding box center [546, 513] width 481 height 58
click at [452, 484] on div "ALL AS PER SUPPLIED DRAWINGS NOTE: THIS WILL NEED TO BE A "KNOTWOOD" COLOUR AS …" at bounding box center [546, 519] width 481 height 71
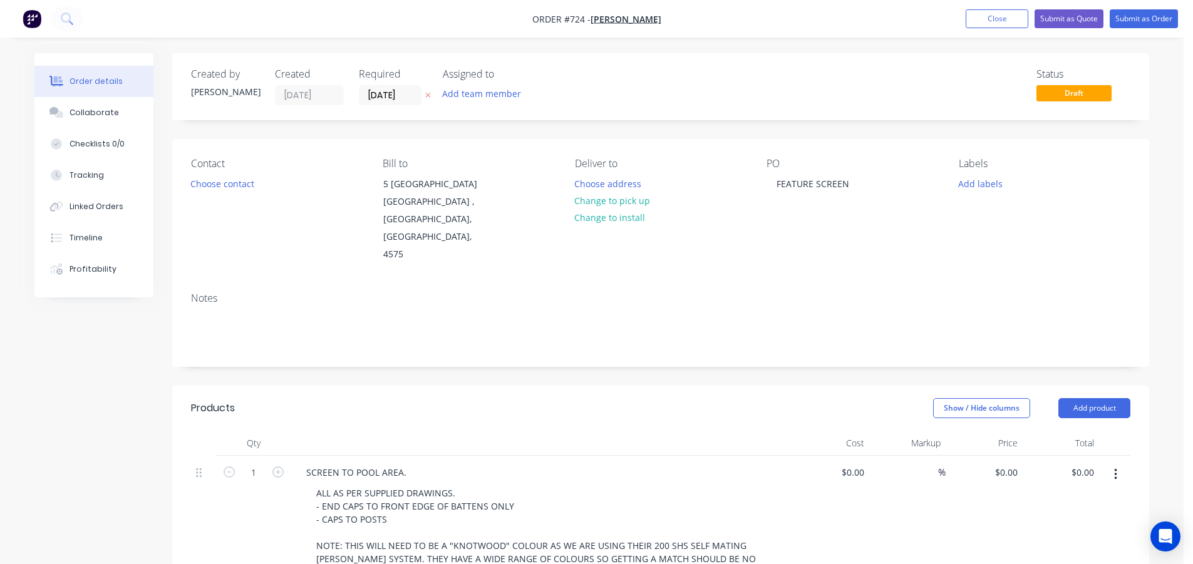
click at [421, 386] on header "Products Show / Hide columns Add product" at bounding box center [660, 408] width 977 height 45
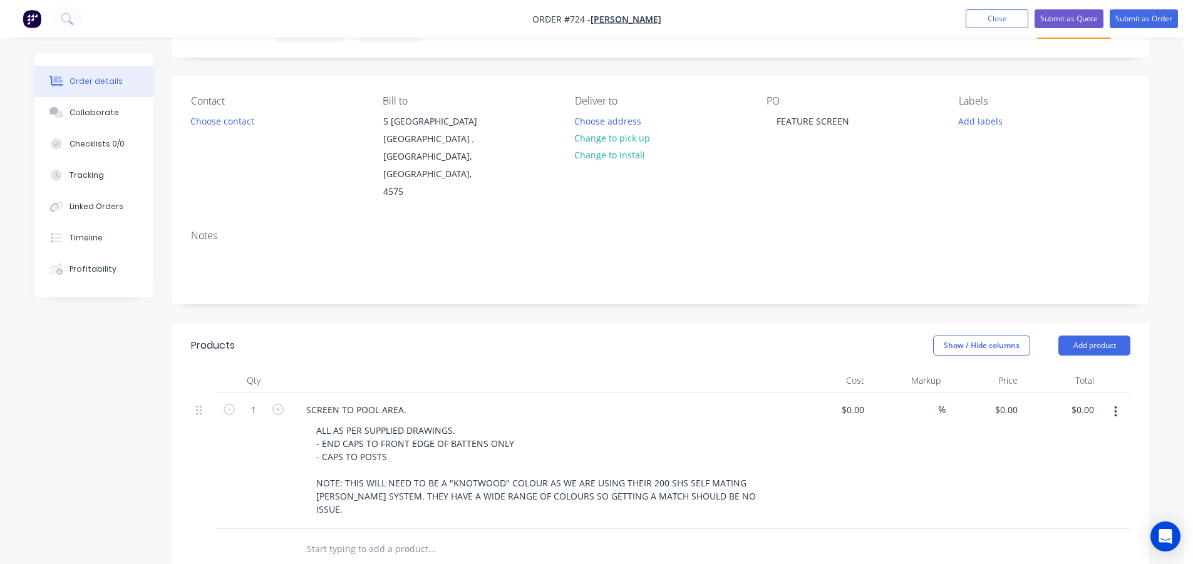
scroll to position [125, 0]
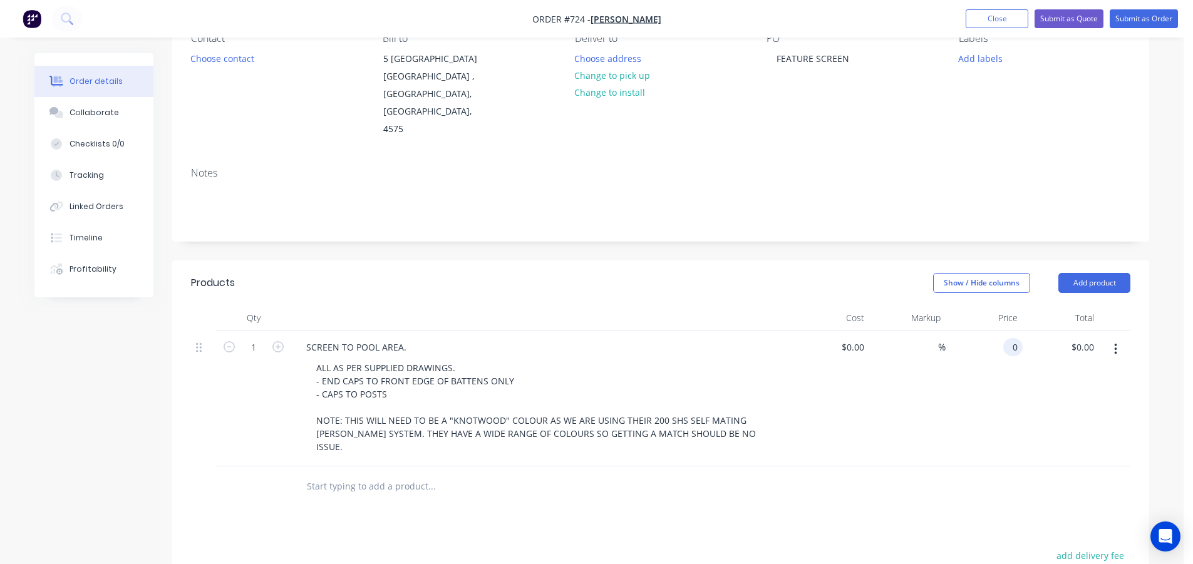
click at [1014, 338] on input "0" at bounding box center [1015, 347] width 14 height 18
type input "$24,600.00"
click at [825, 479] on div "Products Show / Hide columns Add product Qty Cost Markup Price Total 1 SCREEN T…" at bounding box center [660, 534] width 977 height 547
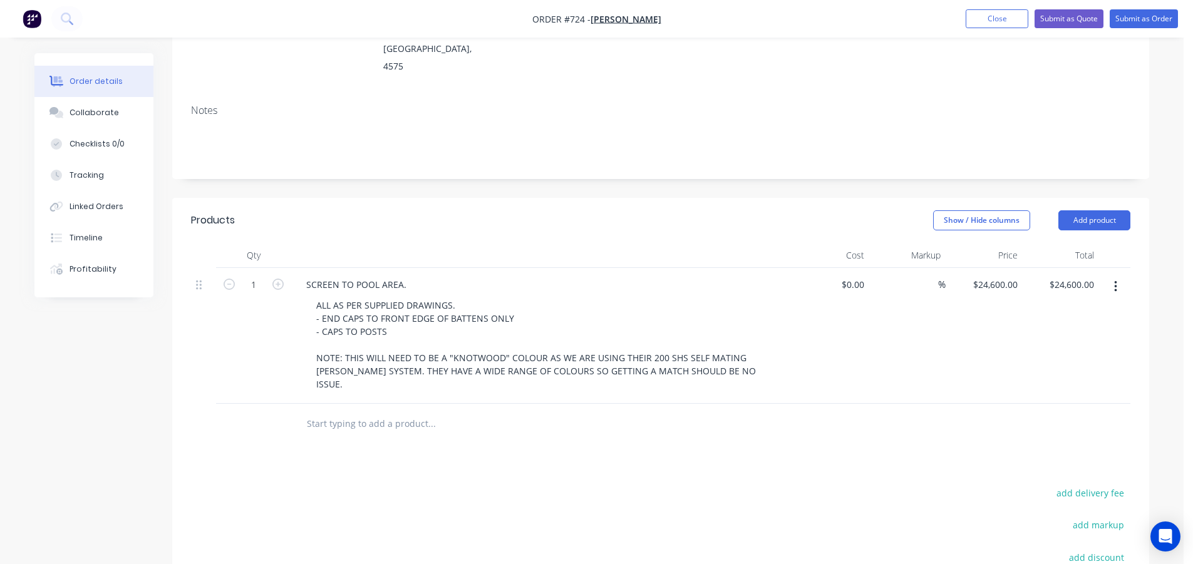
click at [832, 426] on div "Products Show / Hide columns Add product Qty Cost Markup Price Total 1 SCREEN T…" at bounding box center [660, 471] width 977 height 547
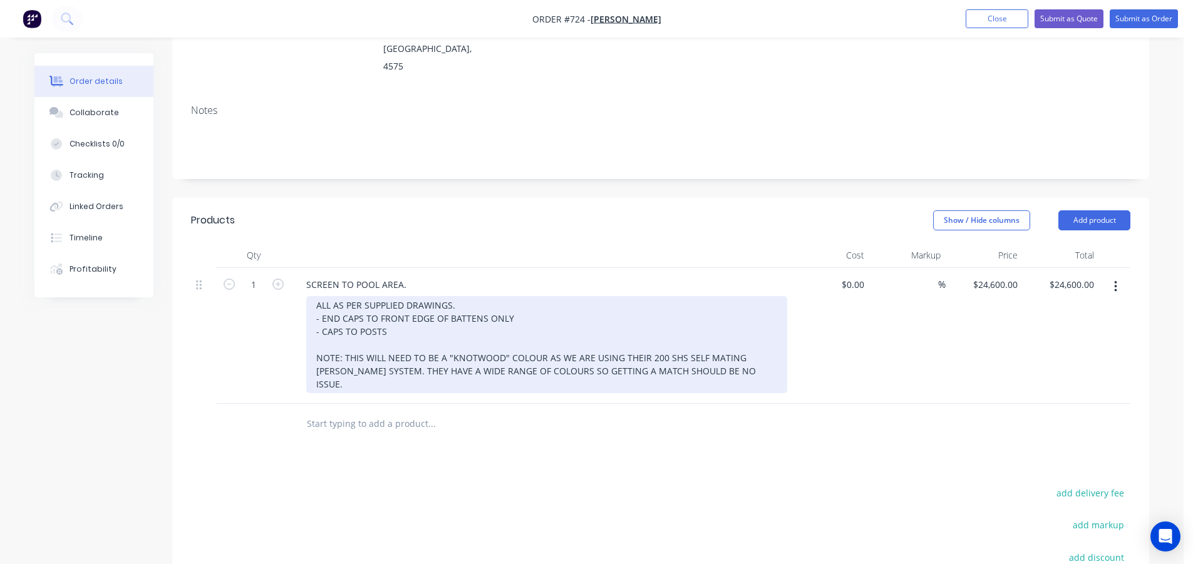
click at [362, 296] on div "ALL AS PER SUPPLIED DRAWINGS. - END CAPS TO FRONT EDGE OF BATTENS ONLY - CAPS T…" at bounding box center [546, 344] width 481 height 97
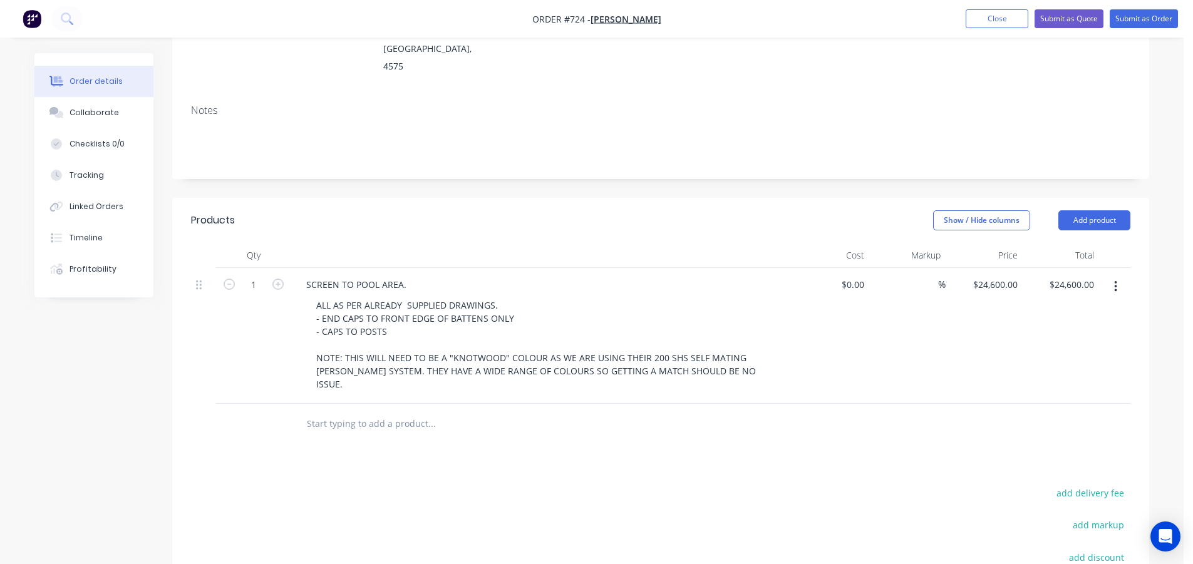
click at [425, 210] on div "Show / Hide columns Add product" at bounding box center [761, 220] width 740 height 20
click at [1083, 210] on button "Add product" at bounding box center [1095, 220] width 72 height 20
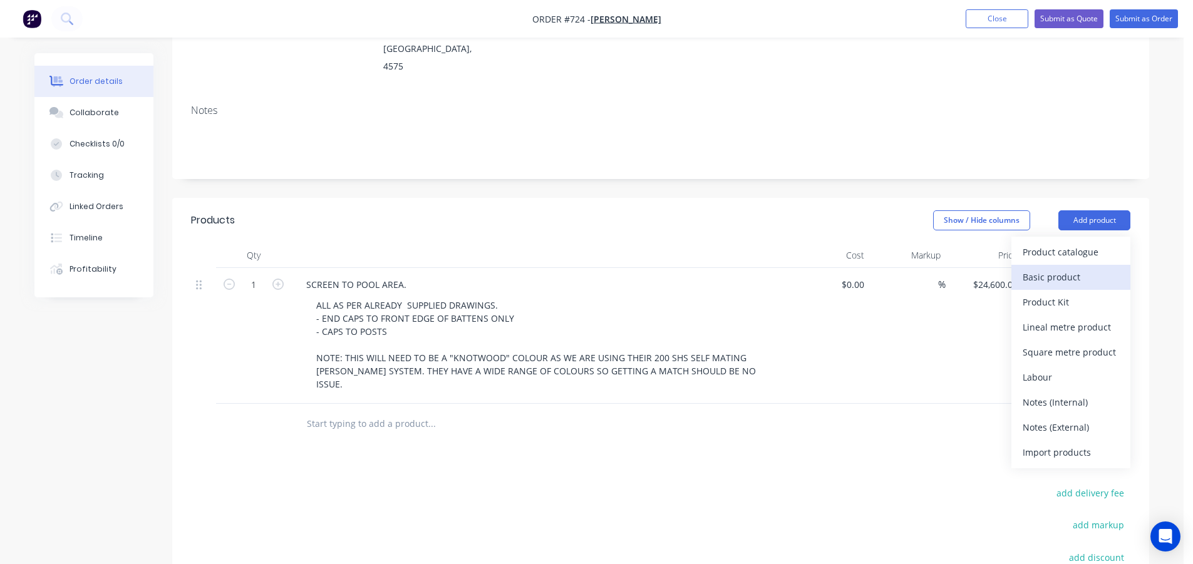
click at [1064, 268] on div "Basic product" at bounding box center [1071, 277] width 96 height 18
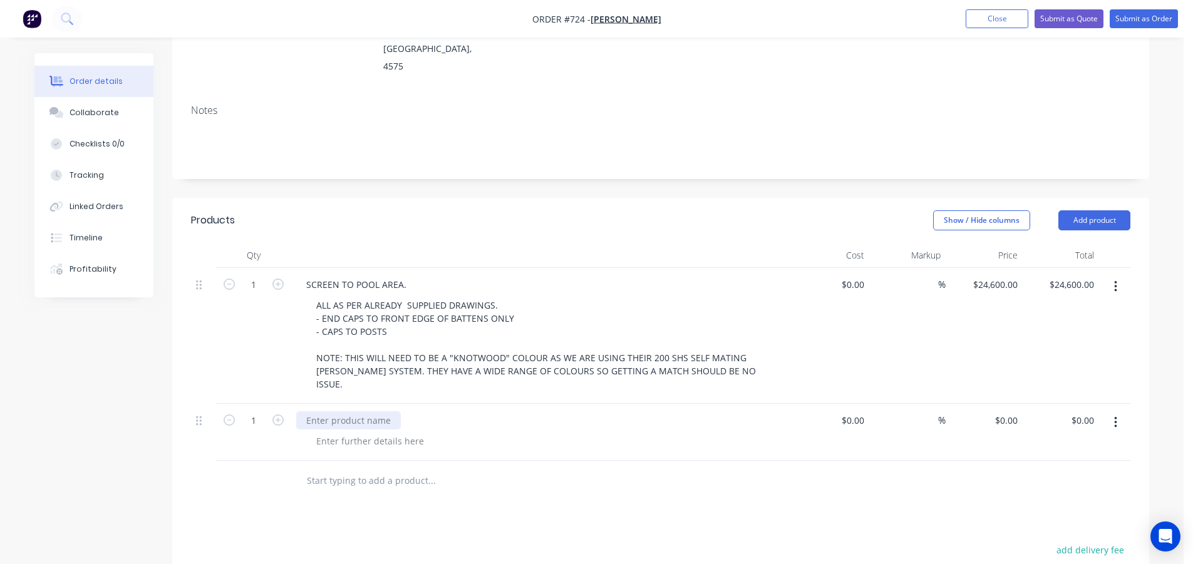
click at [322, 412] on div at bounding box center [348, 421] width 105 height 18
click at [686, 462] on div "Products Show / Hide columns Add product Qty Cost Markup Price Total 1 SCREEN T…" at bounding box center [660, 500] width 977 height 604
click at [1012, 412] on input "0" at bounding box center [1008, 421] width 29 height 18
type input "$1,200.00"
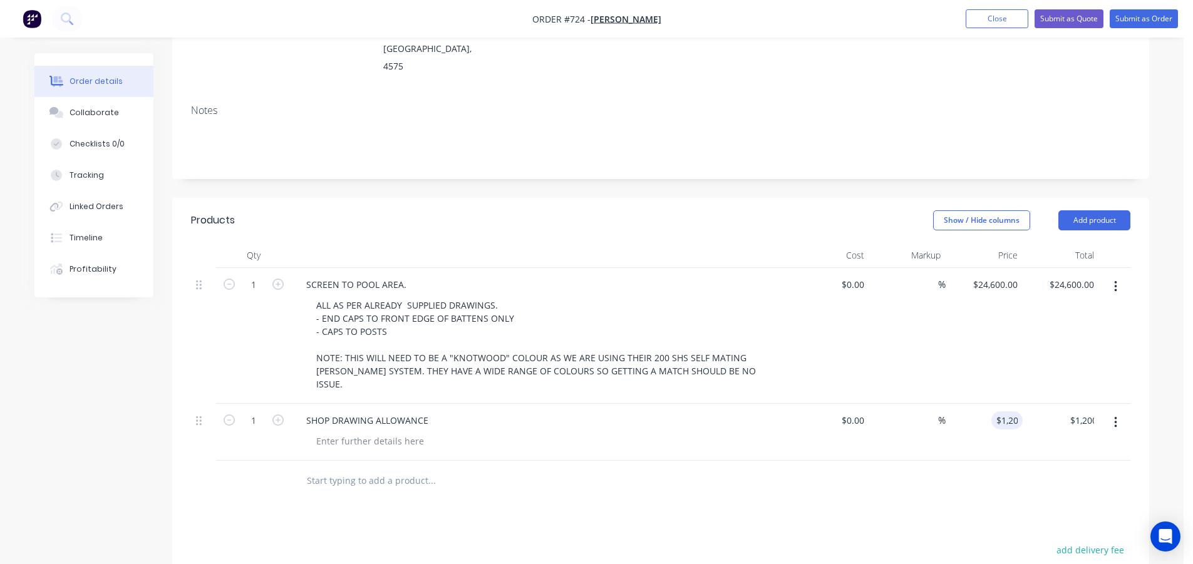
click at [782, 485] on div "Products Show / Hide columns Add product Qty Cost Markup Price Total 1 SCREEN T…" at bounding box center [660, 500] width 977 height 604
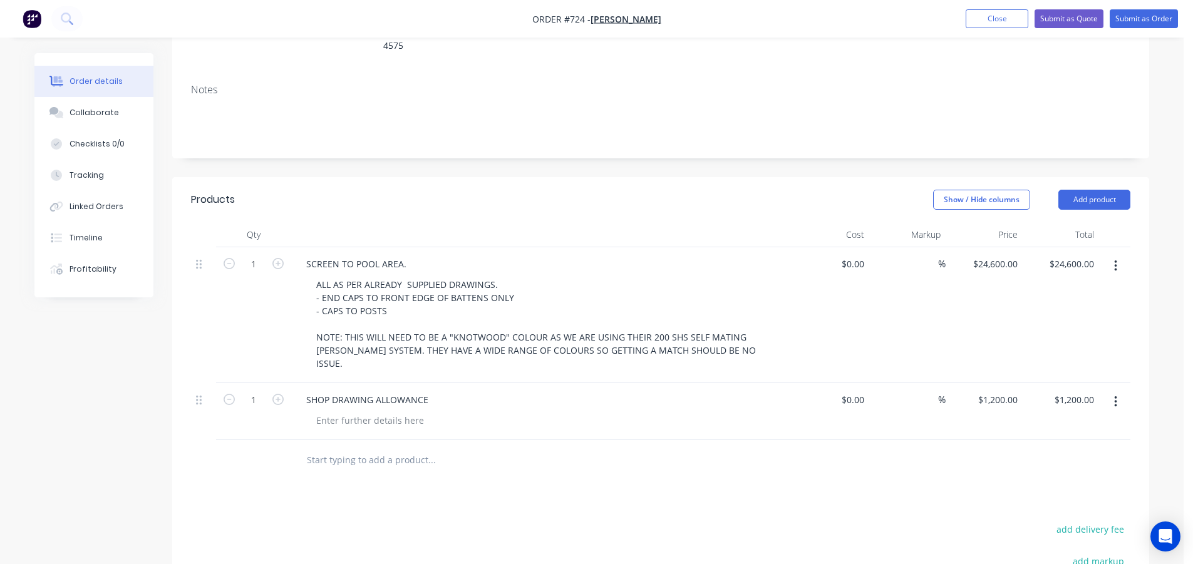
scroll to position [0, 0]
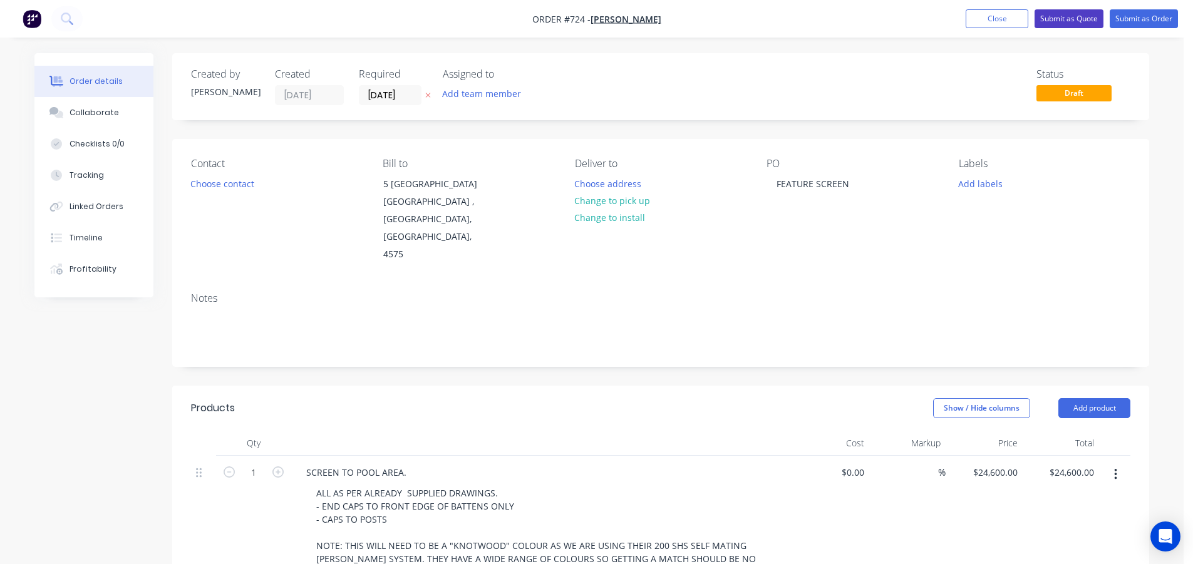
click at [1082, 18] on button "Submit as Quote" at bounding box center [1069, 18] width 69 height 19
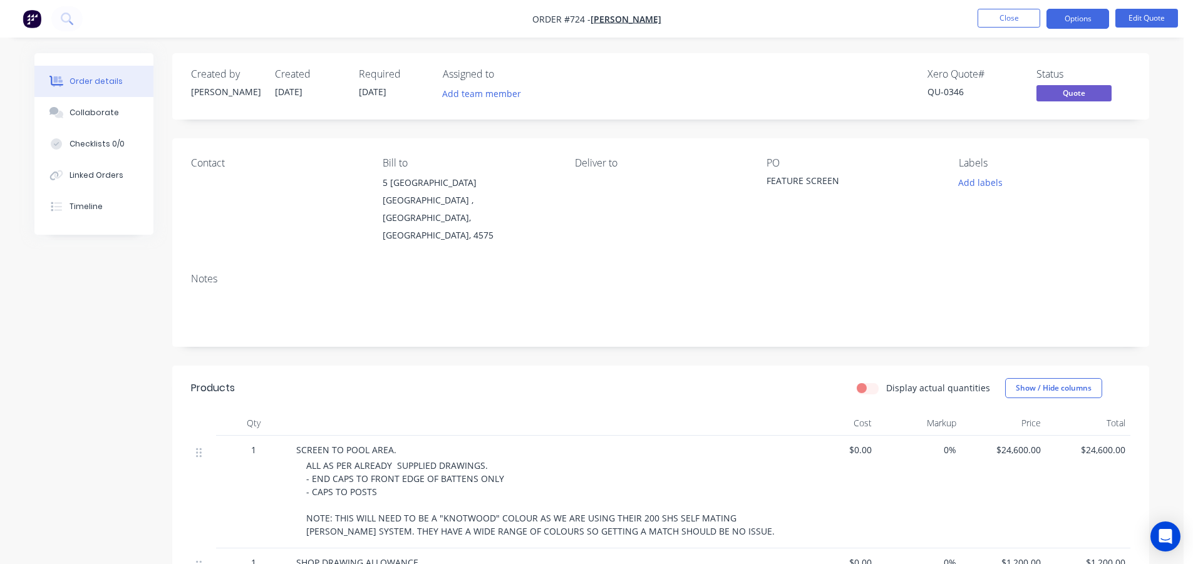
click at [1082, 18] on button "Options" at bounding box center [1078, 19] width 63 height 20
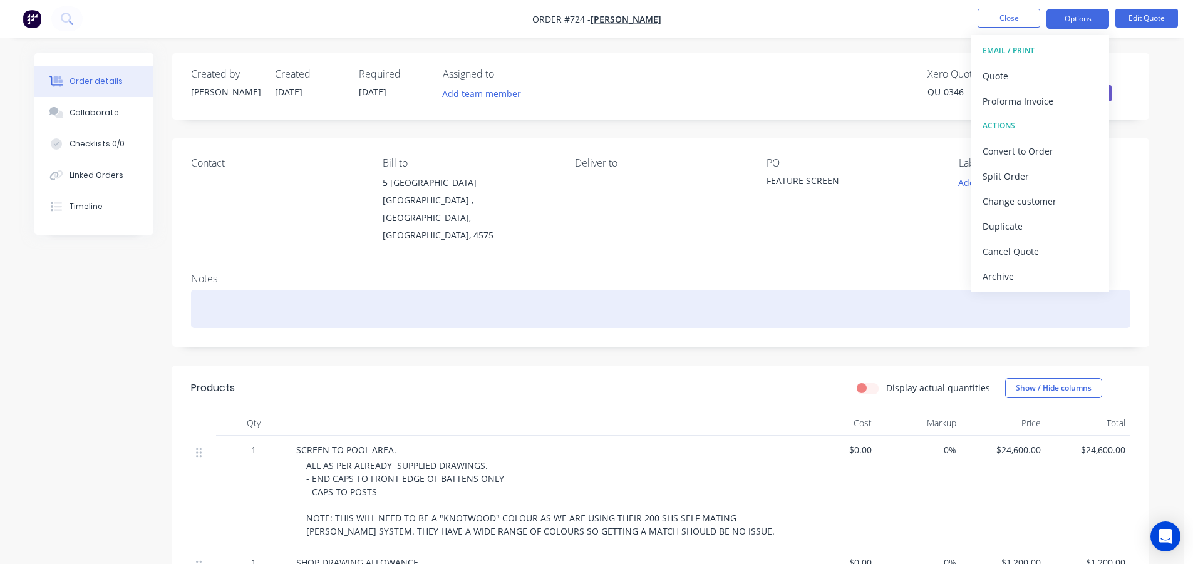
click at [811, 290] on div at bounding box center [661, 309] width 940 height 38
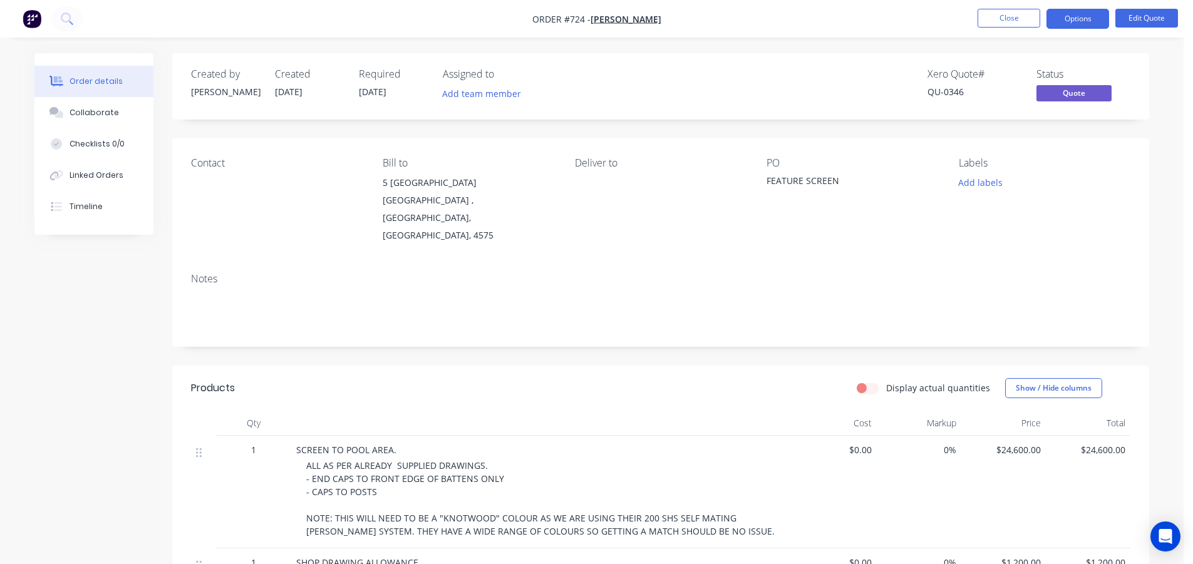
click at [1141, 8] on nav "Order #724 - [PERSON_NAME] Close Options Edit Quote" at bounding box center [596, 19] width 1193 height 38
click at [1139, 14] on button "Edit Quote" at bounding box center [1147, 18] width 63 height 19
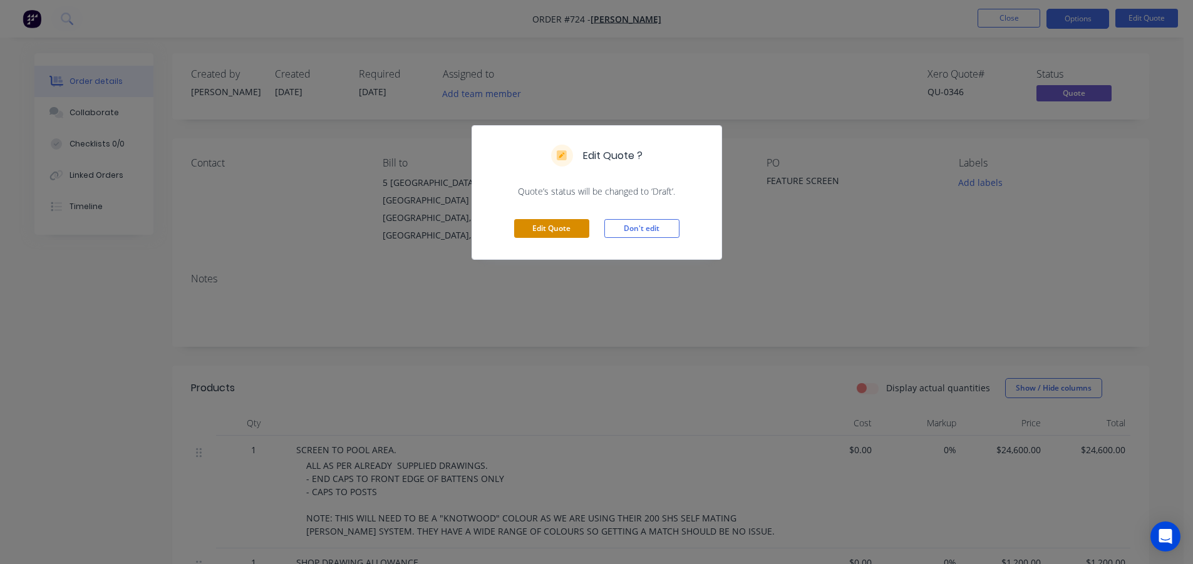
click at [564, 227] on button "Edit Quote" at bounding box center [551, 228] width 75 height 19
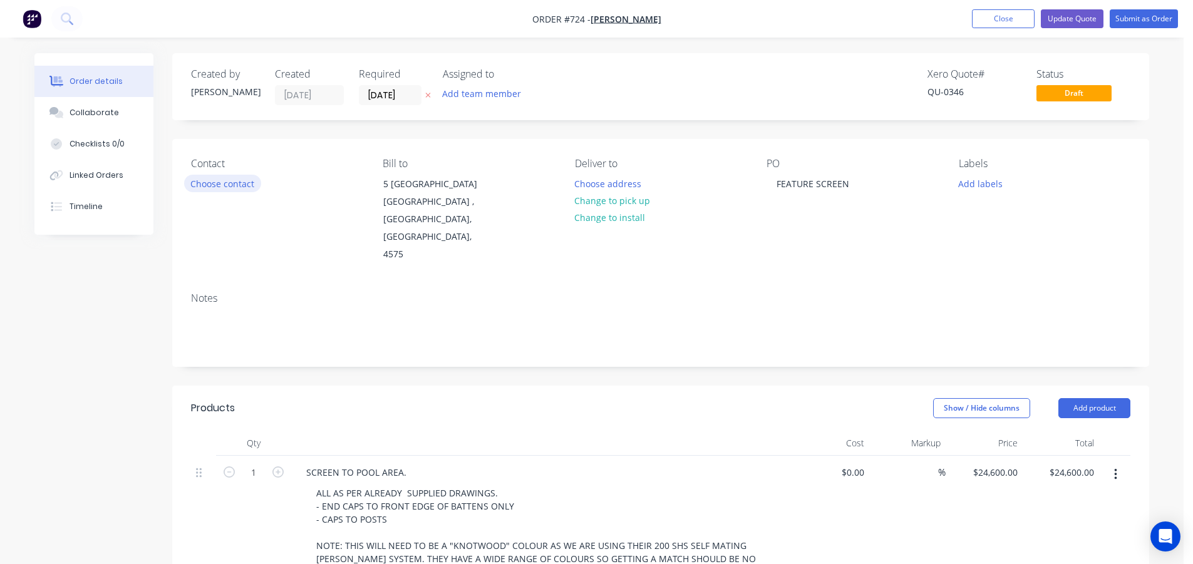
click at [246, 184] on button "Choose contact" at bounding box center [222, 183] width 77 height 17
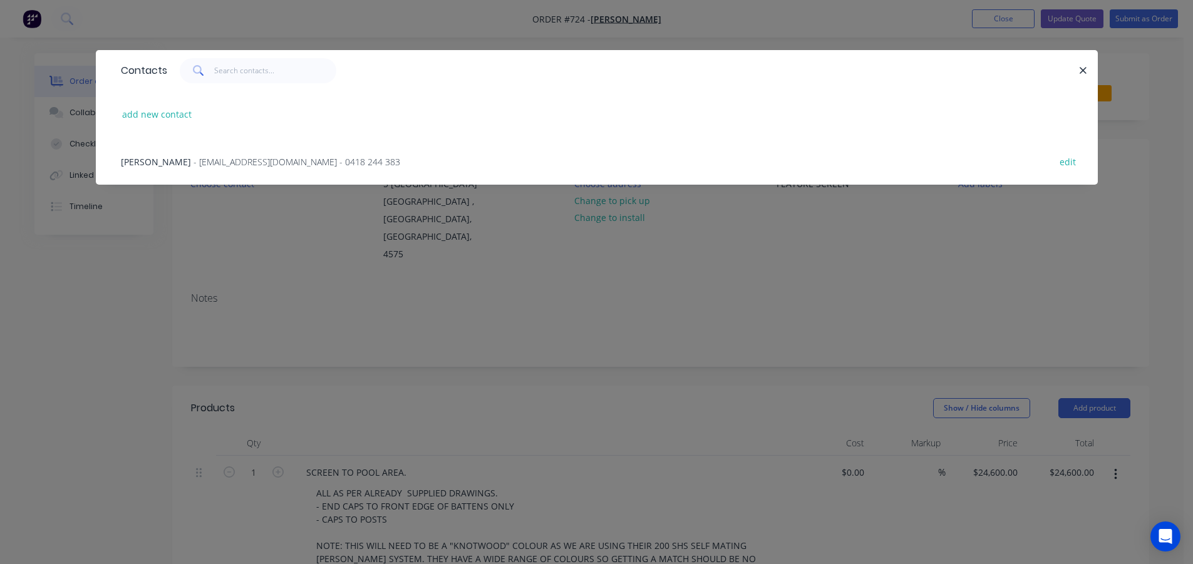
click at [200, 162] on span "- [EMAIL_ADDRESS][DOMAIN_NAME] - 0418 244 383" at bounding box center [297, 162] width 207 height 12
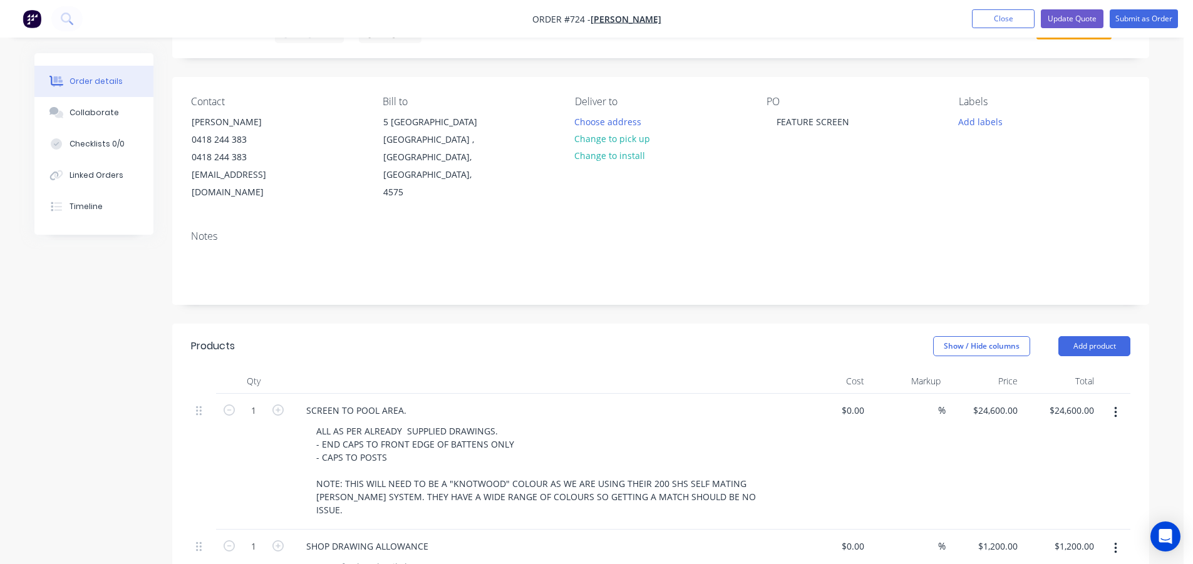
scroll to position [63, 0]
click at [998, 401] on input "24600" at bounding box center [997, 410] width 51 height 18
click at [1004, 401] on input "24600" at bounding box center [1007, 410] width 31 height 18
click at [1001, 401] on input "24600" at bounding box center [1007, 410] width 31 height 18
type input "$22,600.00"
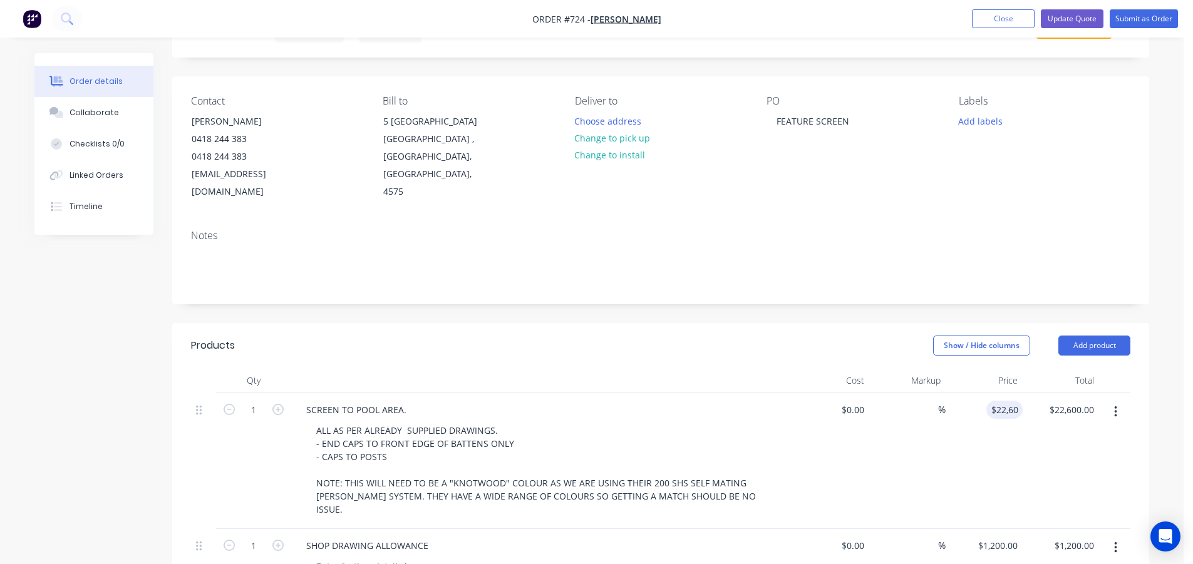
click at [685, 342] on header "Products Show / Hide columns Add product" at bounding box center [660, 345] width 977 height 45
click at [692, 336] on div "Show / Hide columns Add product" at bounding box center [761, 346] width 740 height 20
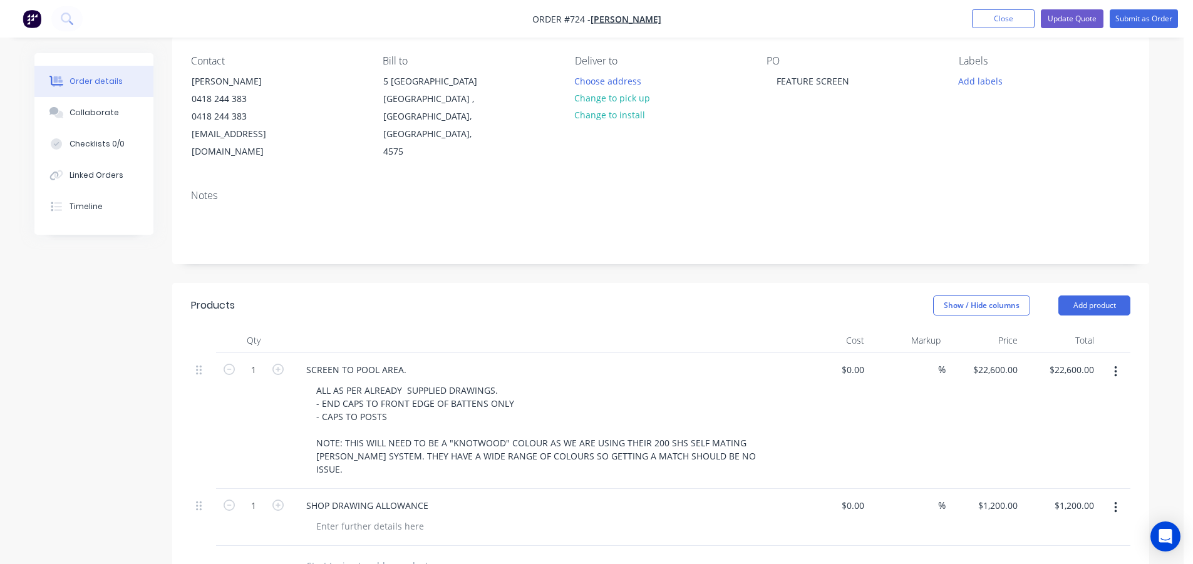
scroll to position [125, 0]
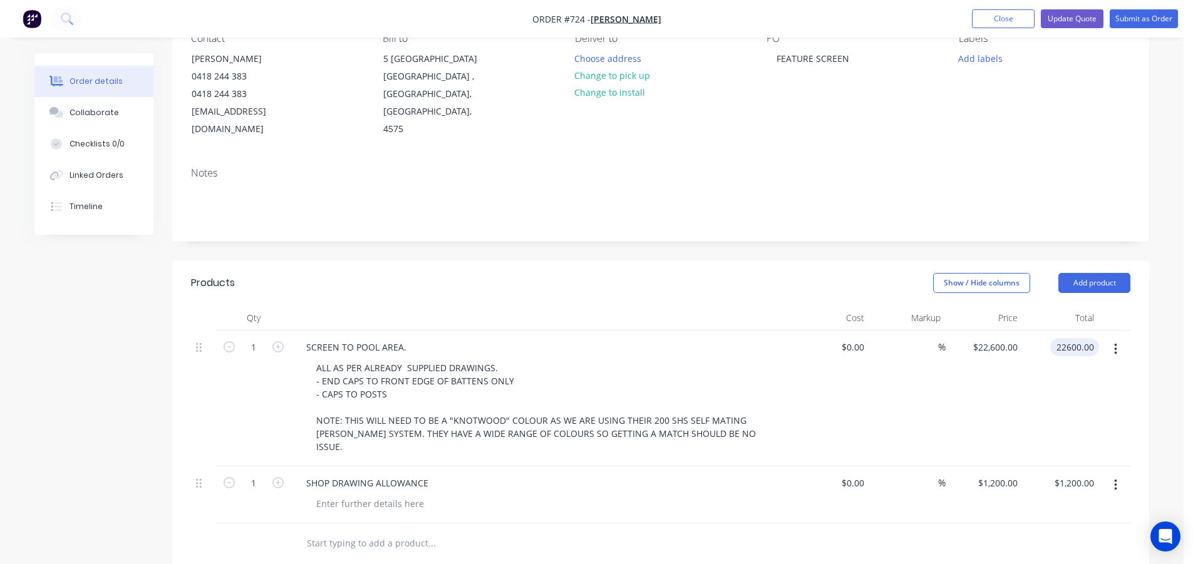
click at [1075, 338] on input "22600.00" at bounding box center [1077, 347] width 44 height 18
click at [1074, 338] on input "22600.00" at bounding box center [1077, 347] width 44 height 18
type input "22300.00"
type input "$22,300.00"
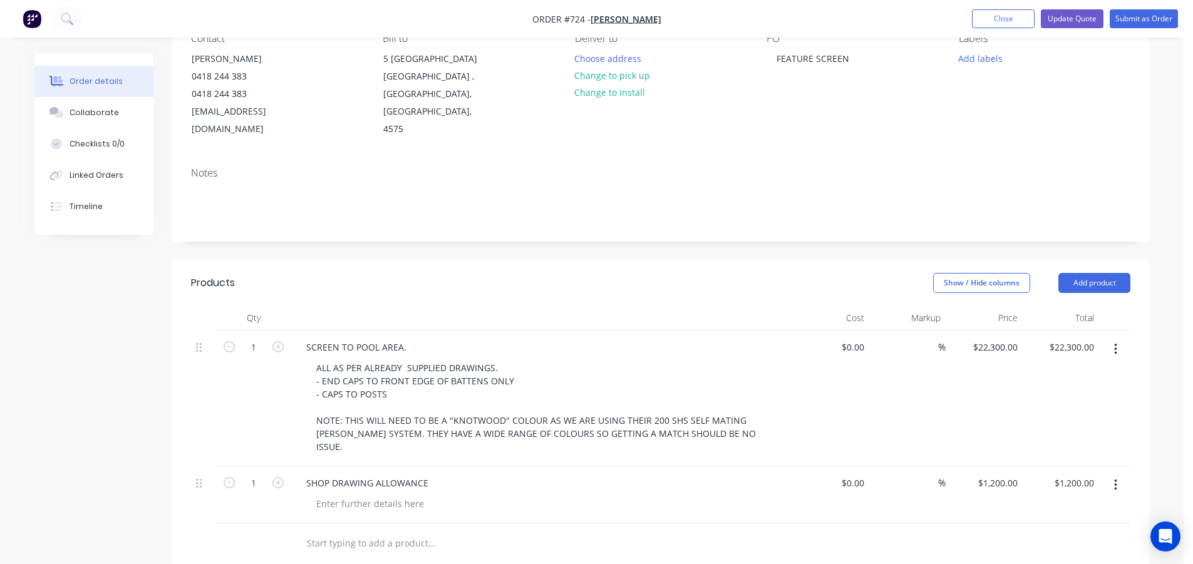
click at [743, 282] on header "Products Show / Hide columns Add product" at bounding box center [660, 283] width 977 height 45
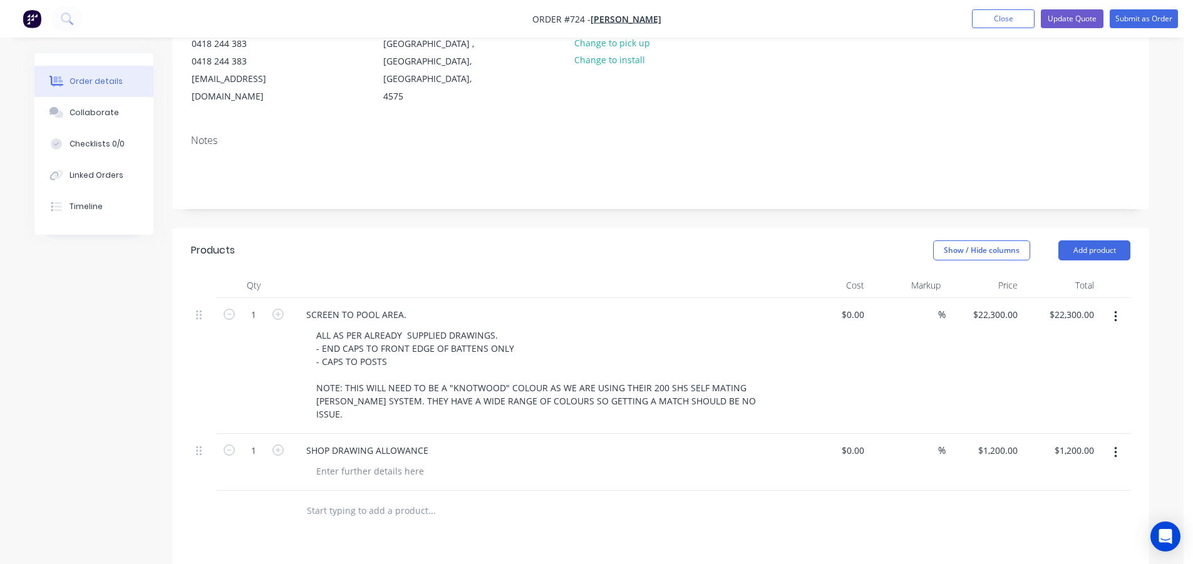
scroll to position [0, 0]
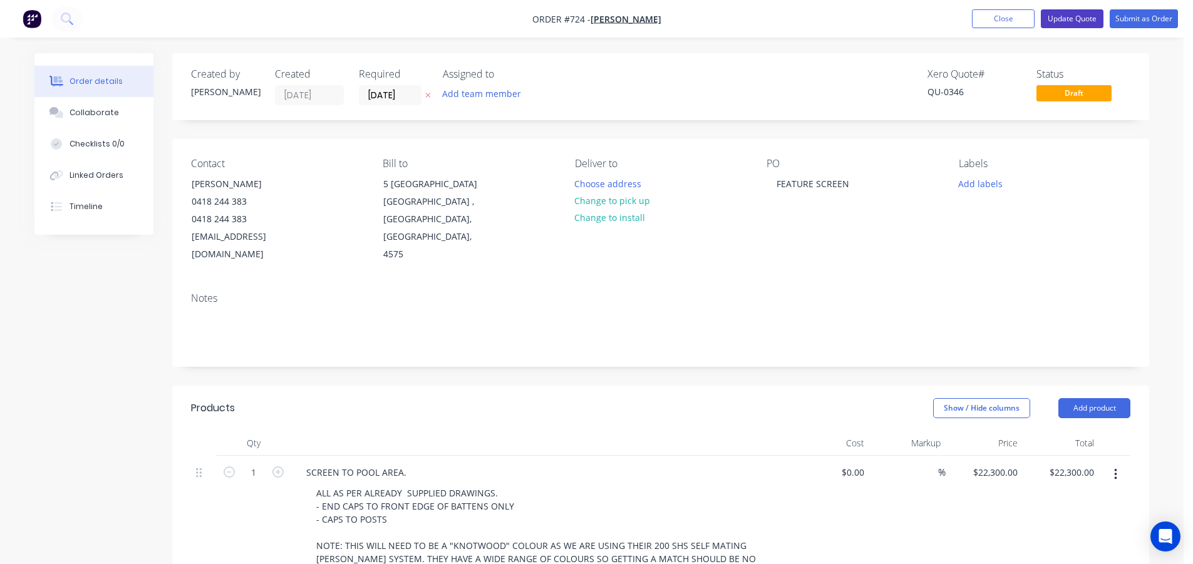
click at [1087, 14] on button "Update Quote" at bounding box center [1072, 18] width 63 height 19
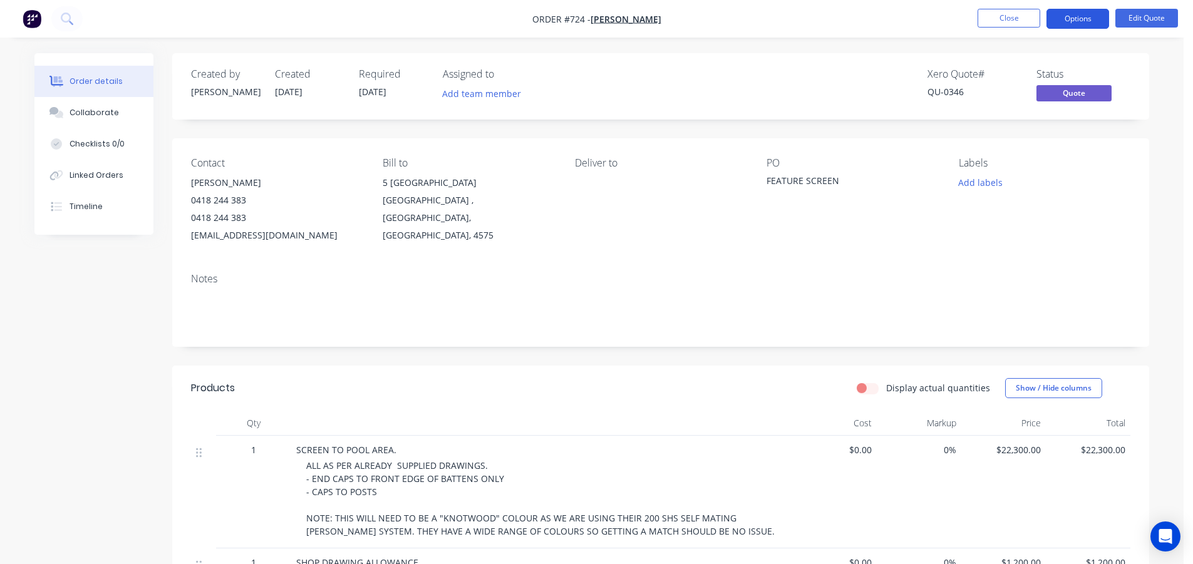
click at [1076, 21] on button "Options" at bounding box center [1078, 19] width 63 height 20
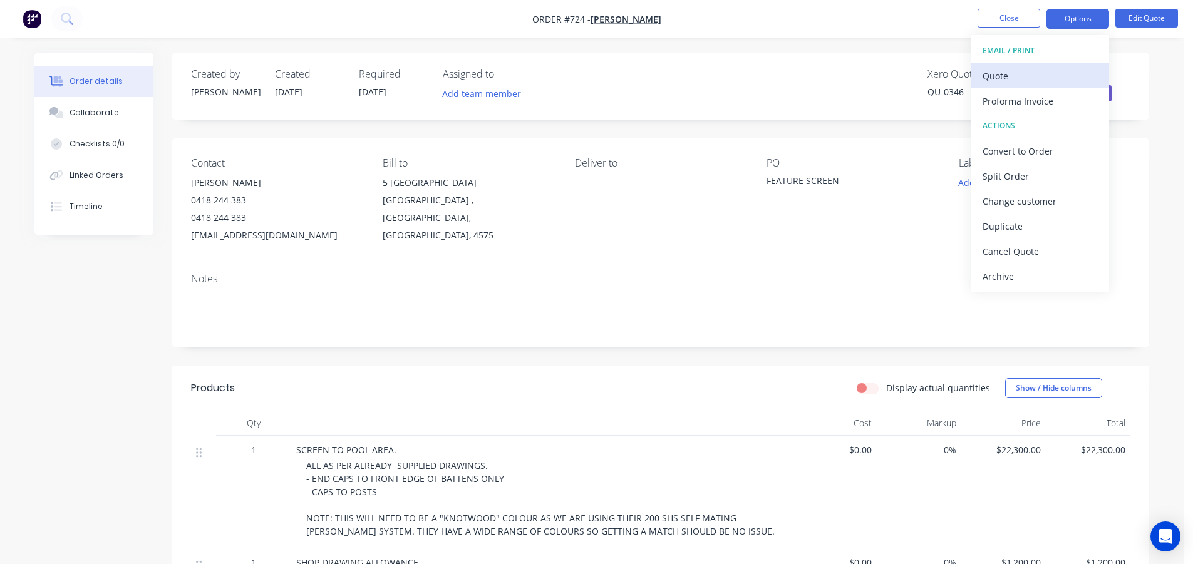
click at [1012, 73] on div "Quote" at bounding box center [1040, 76] width 115 height 18
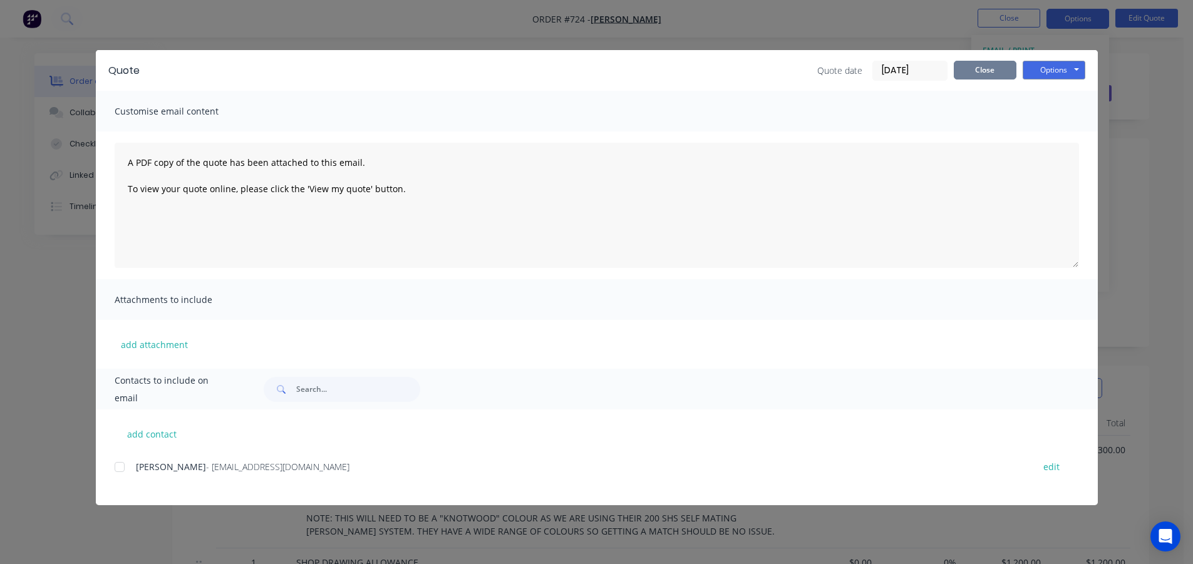
click at [974, 77] on button "Close" at bounding box center [985, 70] width 63 height 19
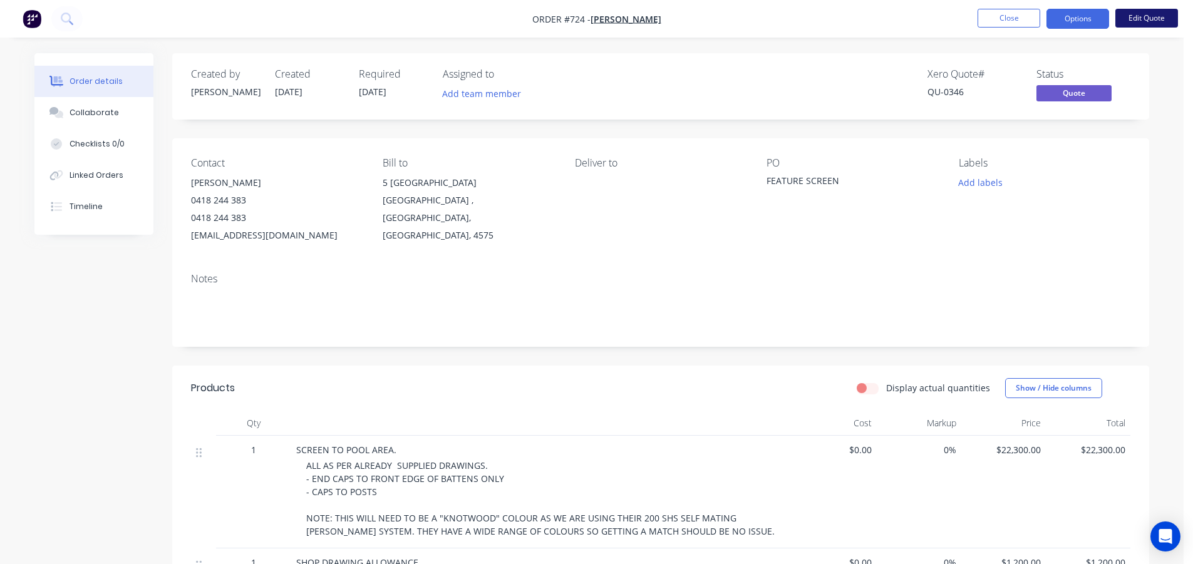
click at [1120, 14] on button "Edit Quote" at bounding box center [1147, 18] width 63 height 19
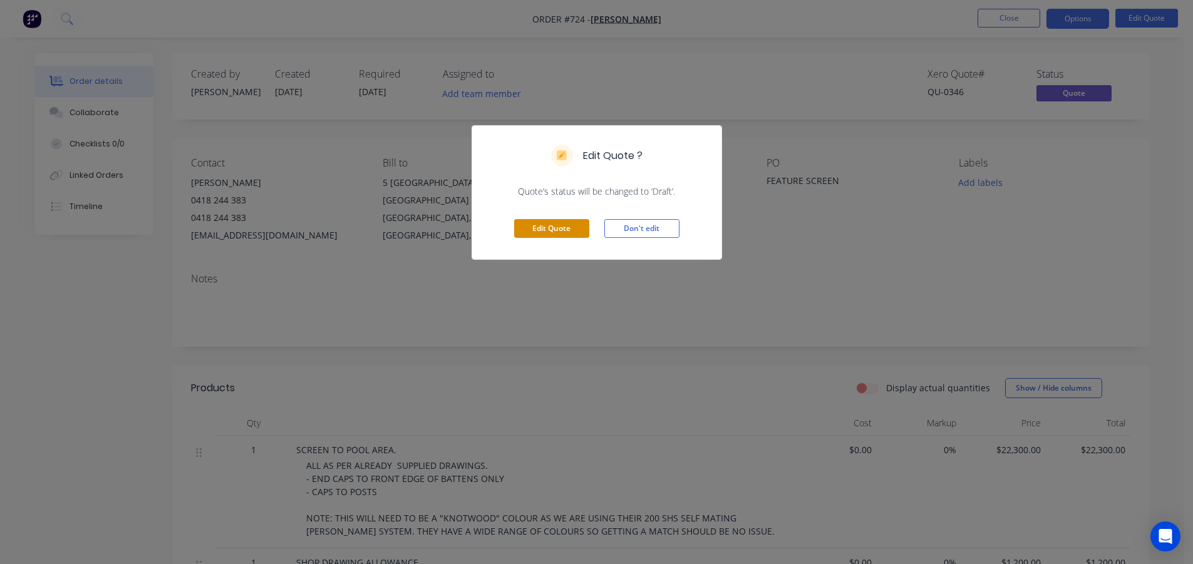
click at [547, 230] on button "Edit Quote" at bounding box center [551, 228] width 75 height 19
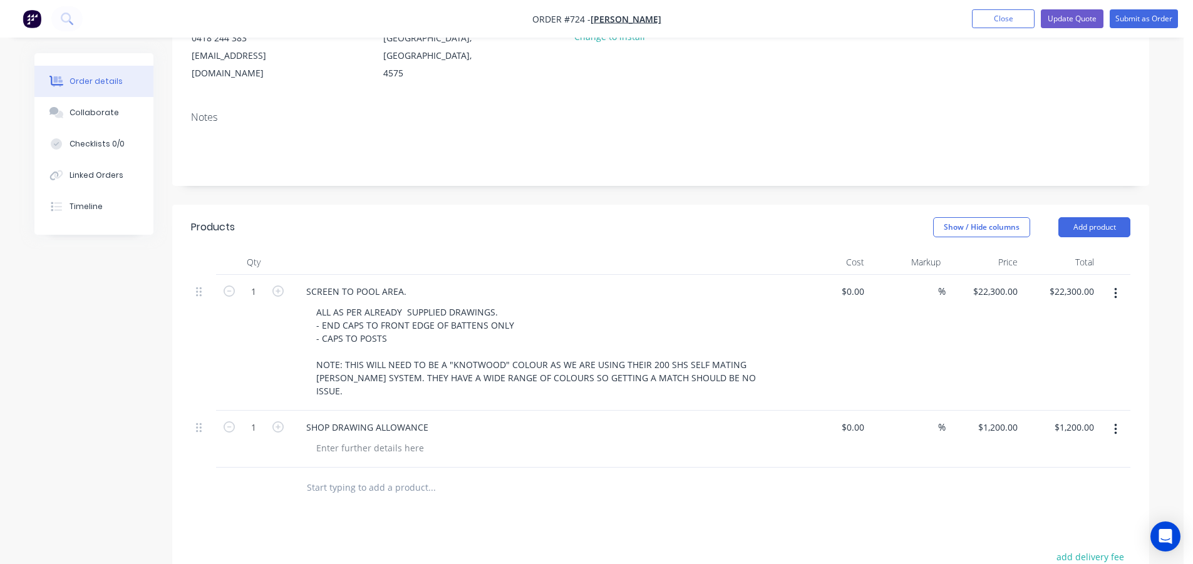
scroll to position [188, 0]
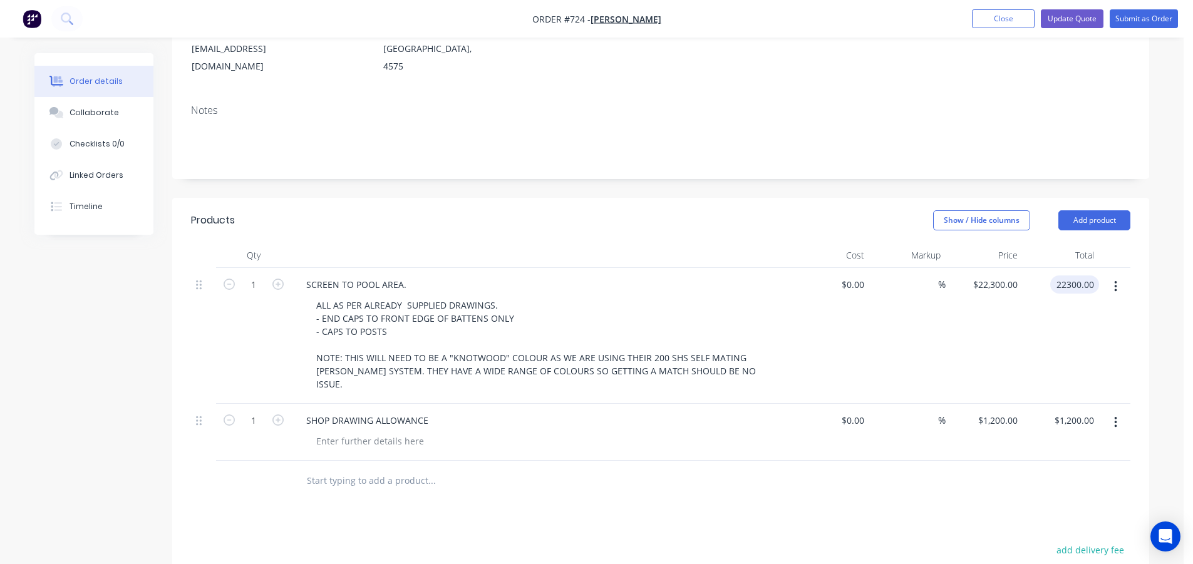
click at [1072, 276] on input "22300.00" at bounding box center [1077, 285] width 44 height 18
type input "22700.00"
type input "$22,700.00"
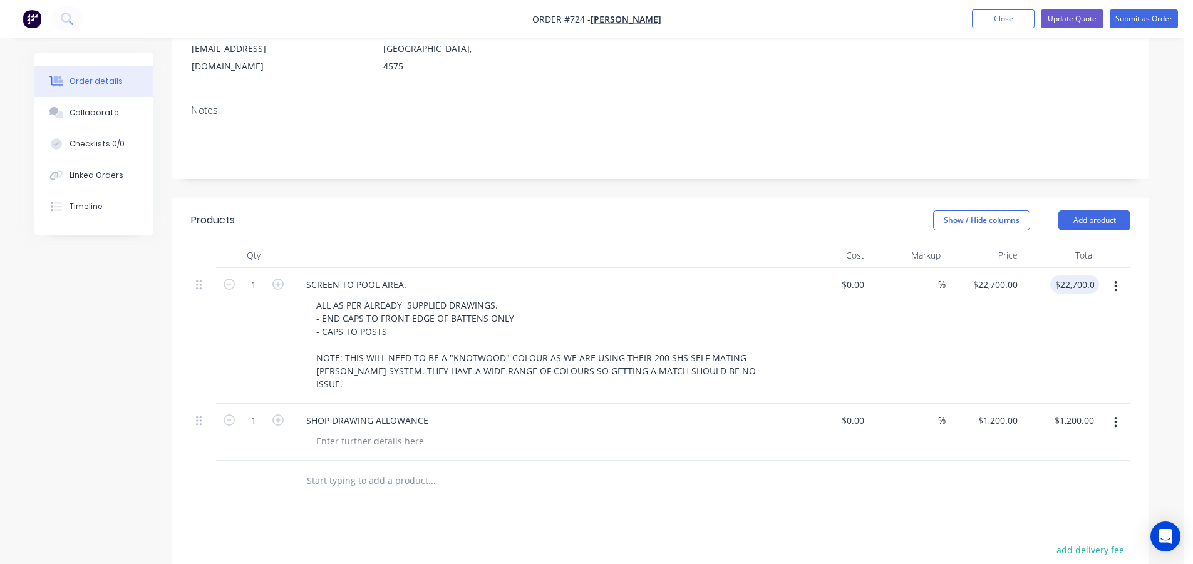
click at [805, 243] on div "Cost" at bounding box center [830, 255] width 77 height 25
click at [1072, 19] on button "Update Quote" at bounding box center [1072, 18] width 63 height 19
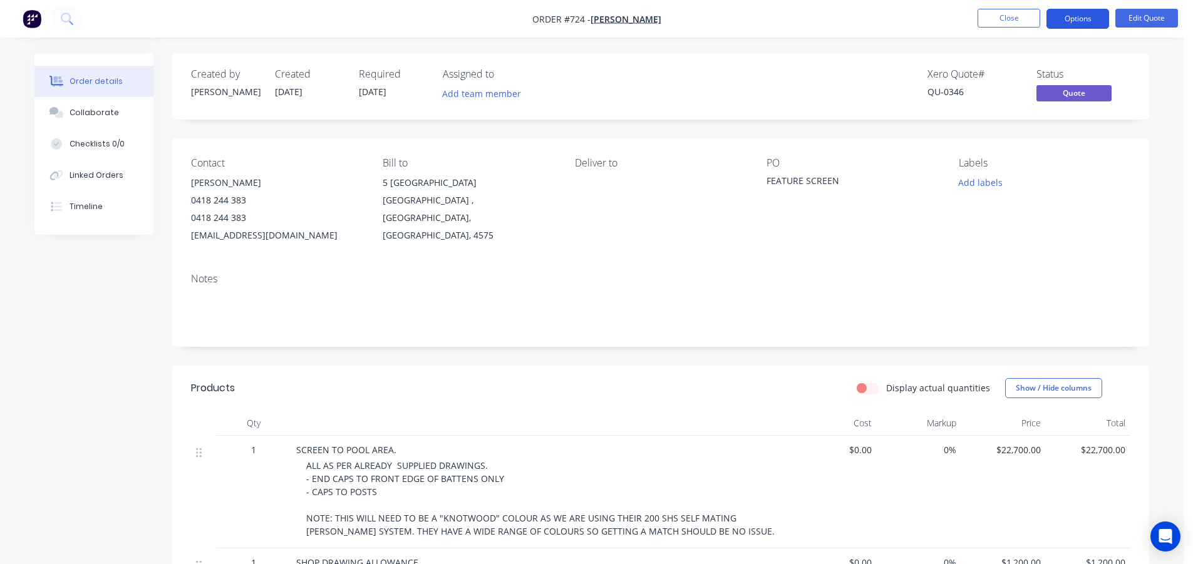
click at [1062, 18] on button "Options" at bounding box center [1078, 19] width 63 height 20
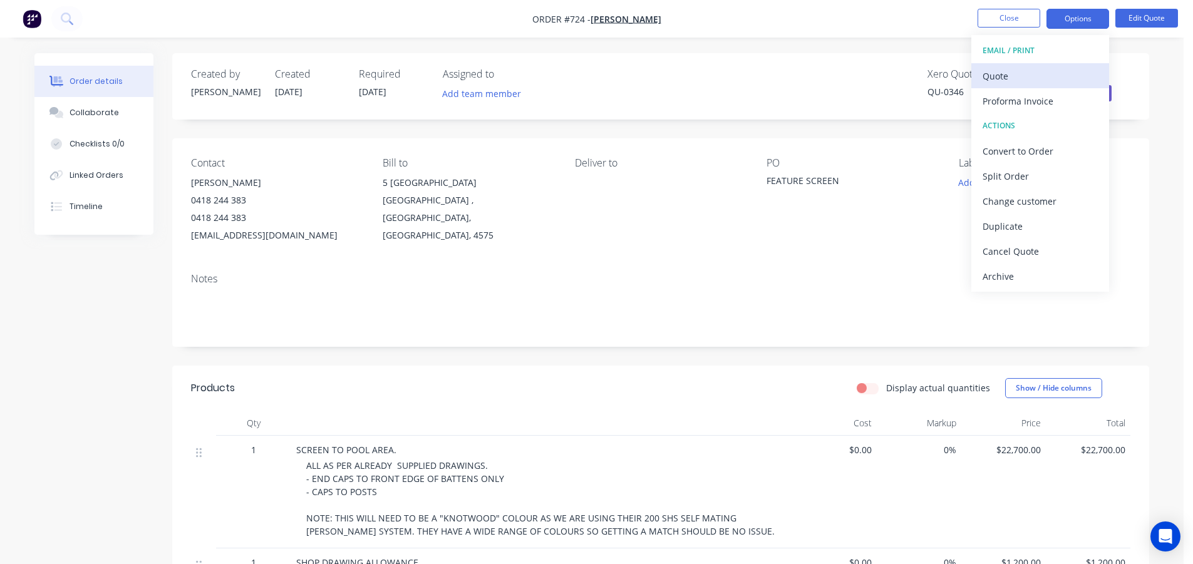
click at [1009, 68] on div "Quote" at bounding box center [1040, 76] width 115 height 18
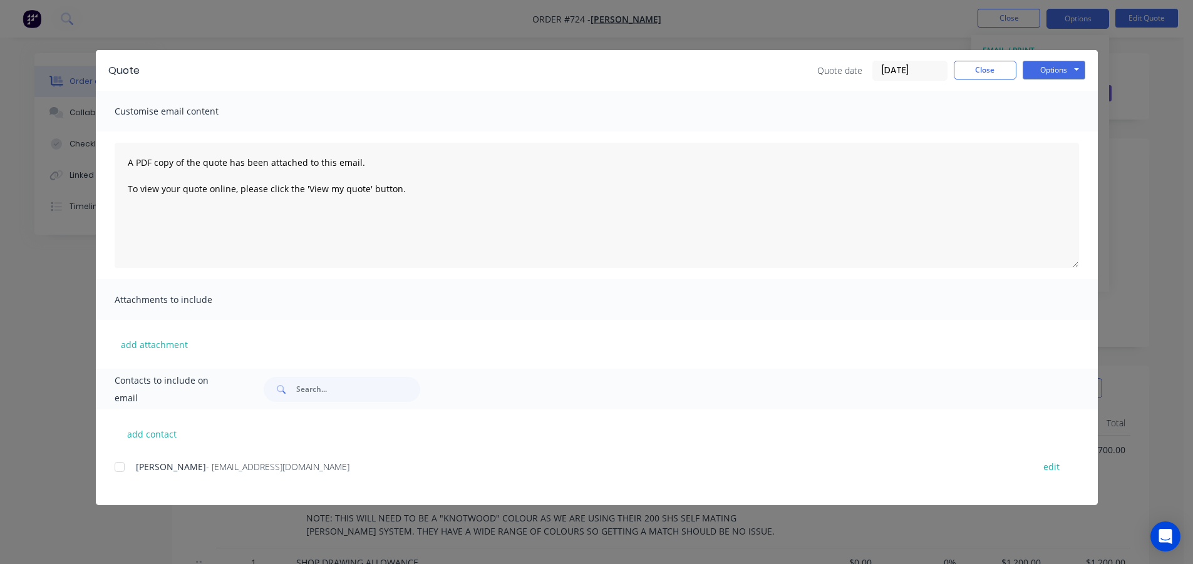
click at [122, 471] on div at bounding box center [119, 467] width 25 height 25
click at [1057, 66] on button "Options" at bounding box center [1054, 70] width 63 height 19
click at [1055, 131] on button "Email" at bounding box center [1063, 133] width 80 height 21
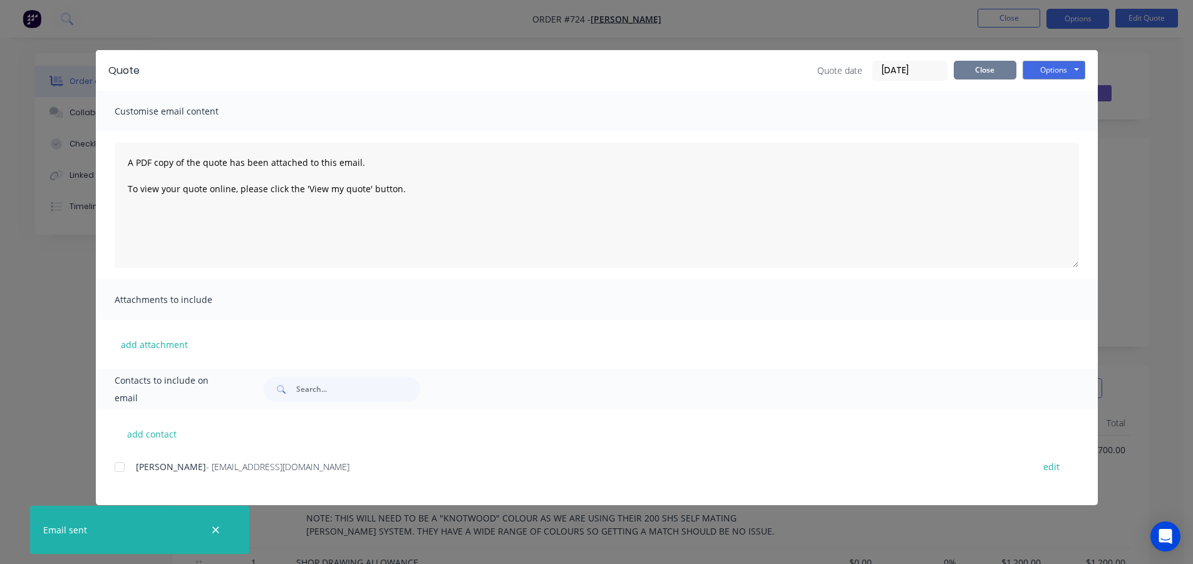
click at [987, 70] on button "Close" at bounding box center [985, 70] width 63 height 19
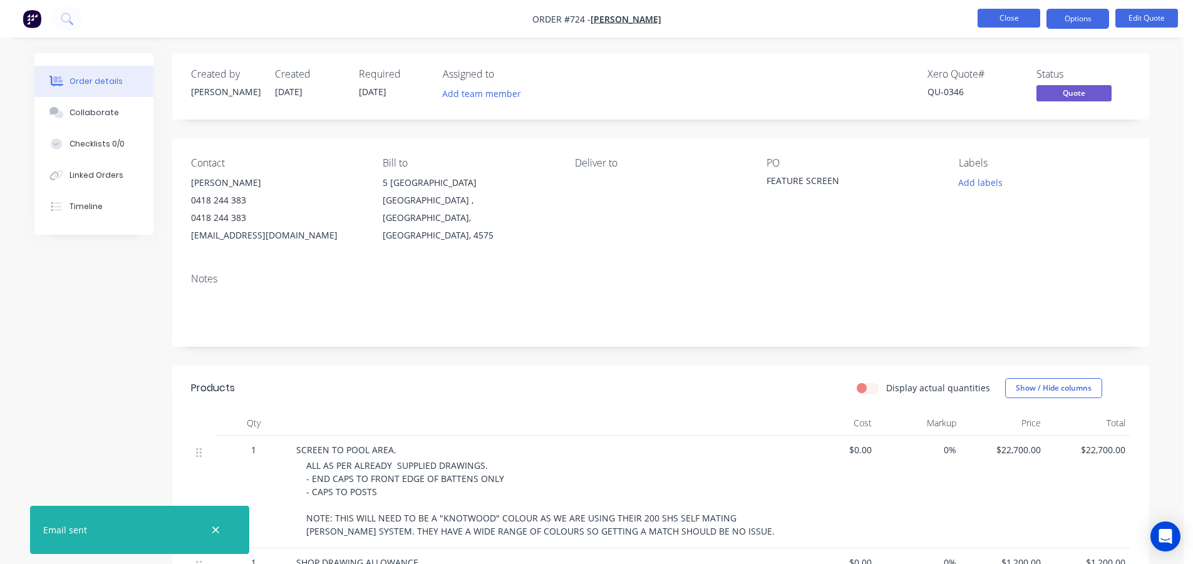
click at [998, 13] on button "Close" at bounding box center [1009, 18] width 63 height 19
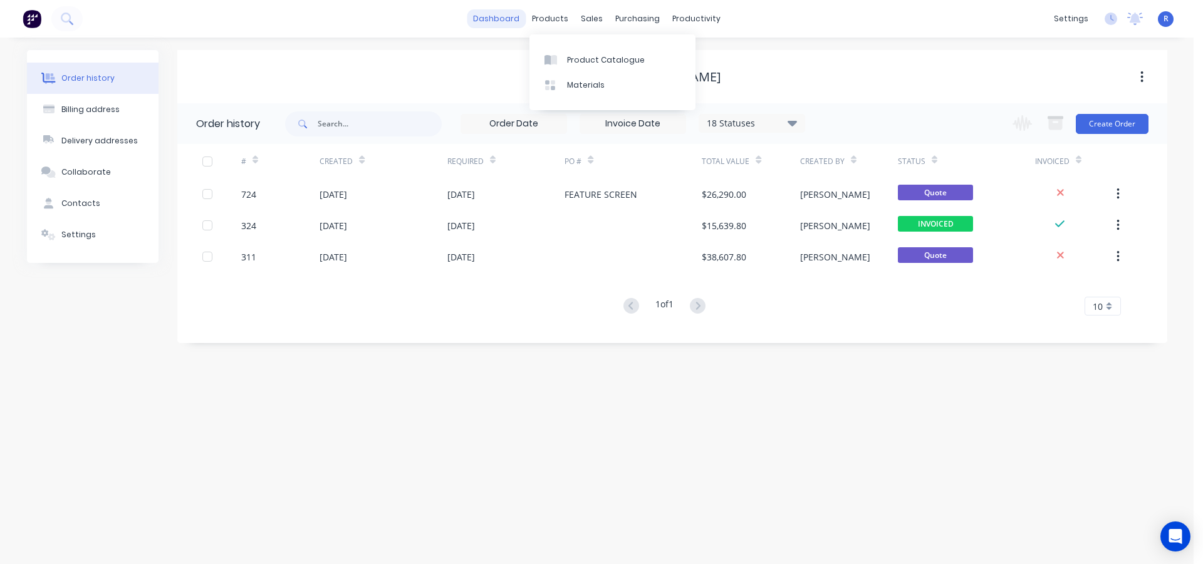
click at [505, 18] on link "dashboard" at bounding box center [496, 18] width 59 height 19
